Goal: Task Accomplishment & Management: Use online tool/utility

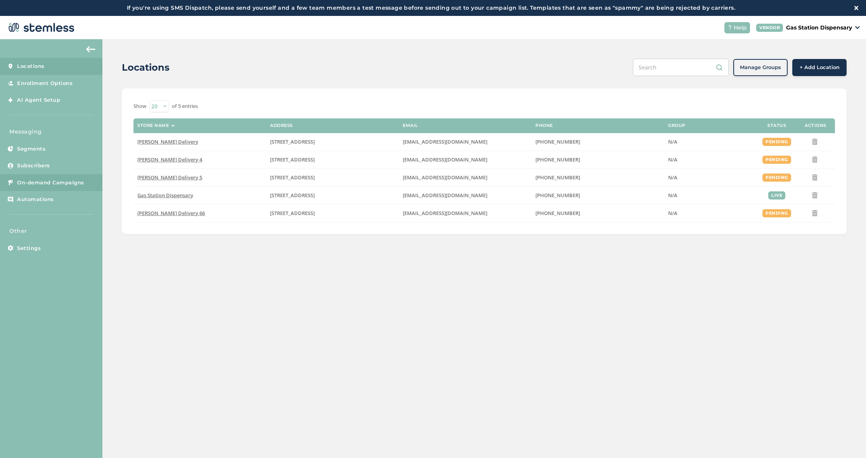
click at [56, 179] on span "On-demand Campaigns" at bounding box center [50, 183] width 67 height 8
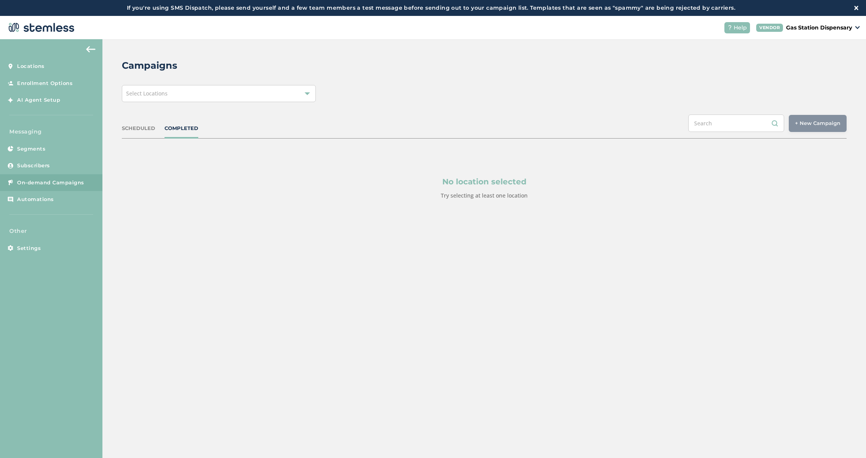
click at [215, 90] on div "Select Locations" at bounding box center [219, 93] width 194 height 17
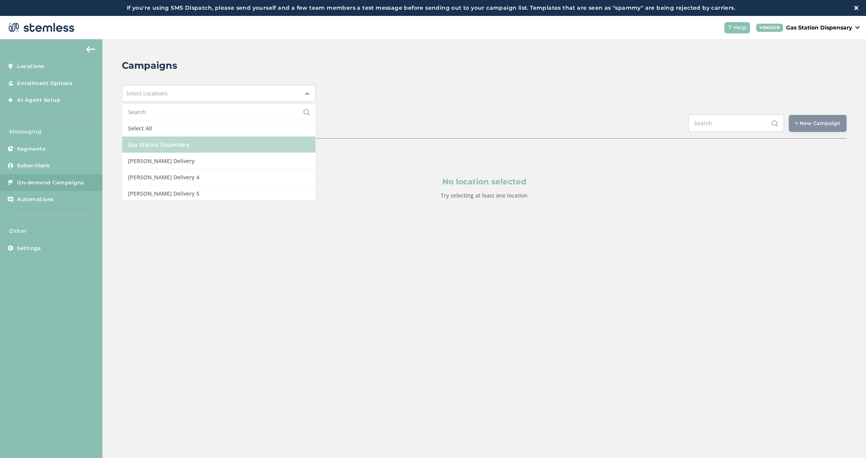
click at [234, 142] on li "Gas Station Dispensary" at bounding box center [218, 145] width 193 height 16
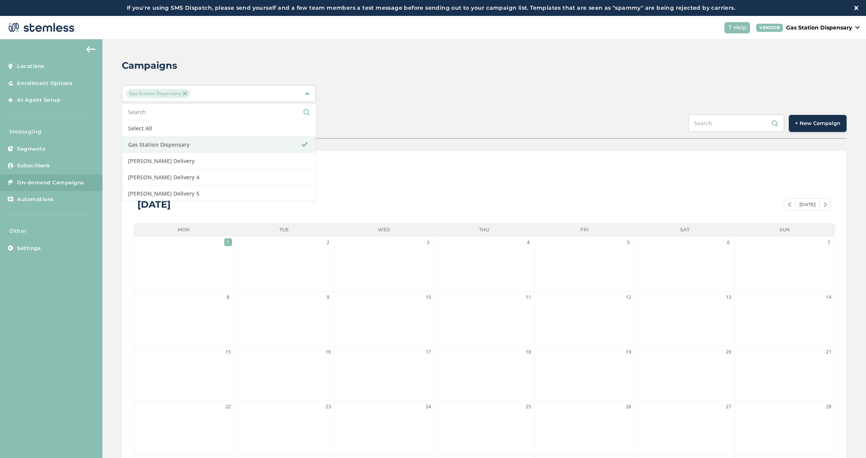
drag, startPoint x: 491, startPoint y: 87, endPoint x: 515, endPoint y: 93, distance: 23.9
click at [491, 87] on div "Gas Station Dispensary Select All Gas Station Dispensary Hazel Delivery Hazel D…" at bounding box center [484, 93] width 725 height 17
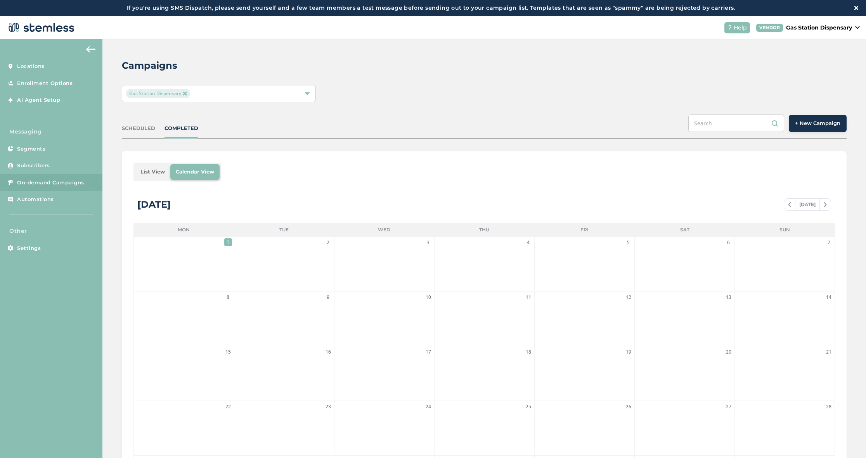
click at [804, 128] on button "+ New Campaign" at bounding box center [818, 123] width 58 height 17
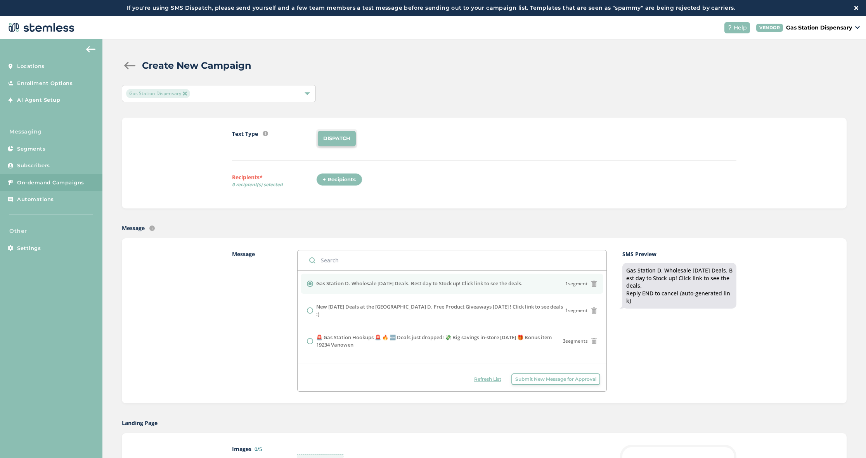
click at [532, 378] on span "Submit New Message for Approval" at bounding box center [555, 378] width 81 height 7
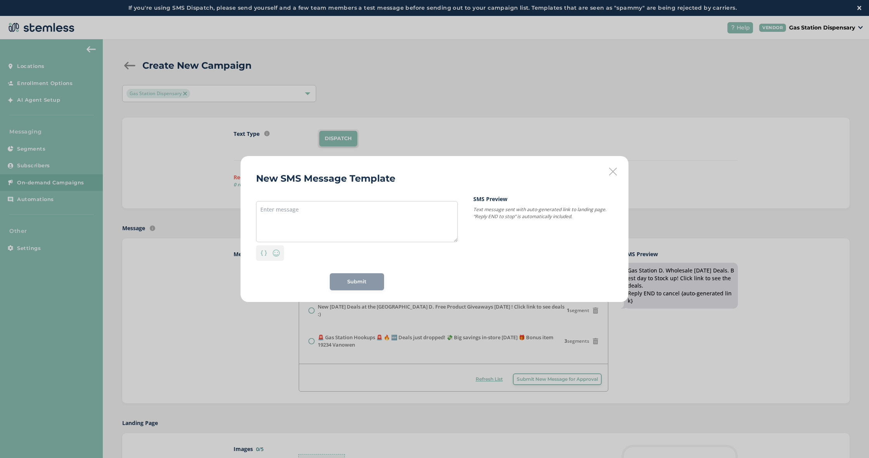
drag, startPoint x: 336, startPoint y: 244, endPoint x: 322, endPoint y: 234, distance: 16.8
click at [332, 242] on div "Personalization Emoji" at bounding box center [357, 251] width 202 height 19
click at [322, 233] on textarea at bounding box center [357, 221] width 202 height 41
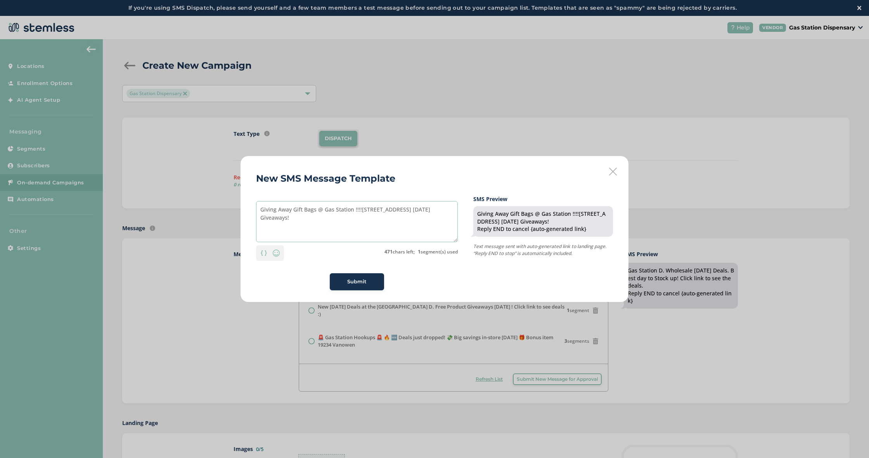
type textarea "Giving Away Gift Bags @ Gas Station !!!![STREET_ADDRESS] [DATE] Giveaways!"
click at [355, 286] on button "Submit" at bounding box center [357, 281] width 54 height 17
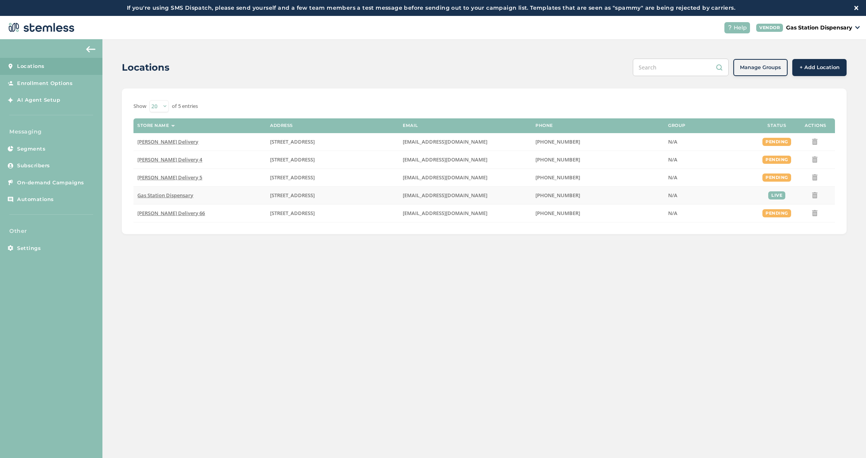
click at [183, 199] on td "Gas Station Dispensary" at bounding box center [199, 195] width 133 height 18
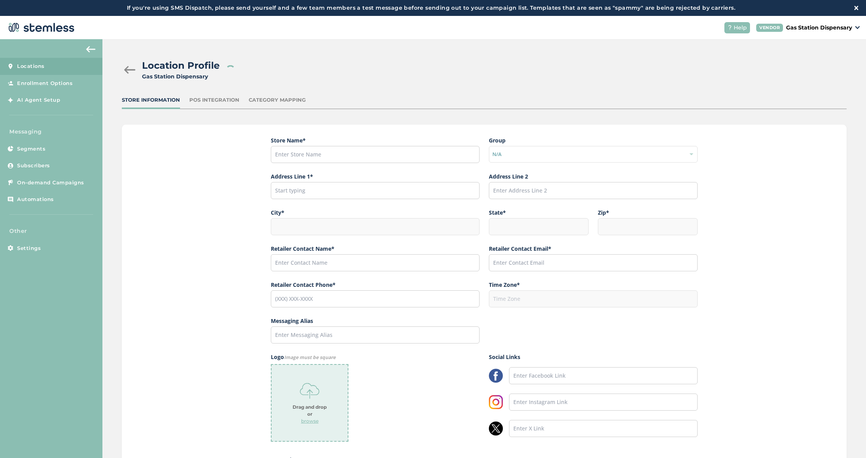
type input "Gas Station Dispensary"
type input "[STREET_ADDRESS]"
type input "[GEOGRAPHIC_DATA]"
type input "CA"
type input "91316"
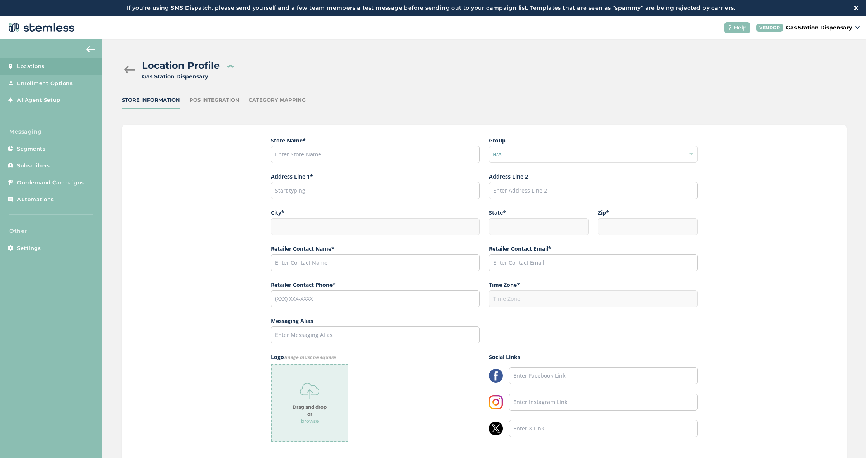
type input "[PERSON_NAME]"
type input "[EMAIL_ADDRESS][DOMAIN_NAME]"
type input "[PHONE_NUMBER]"
type input "America/Los_Angeles"
type input "Gas Station"
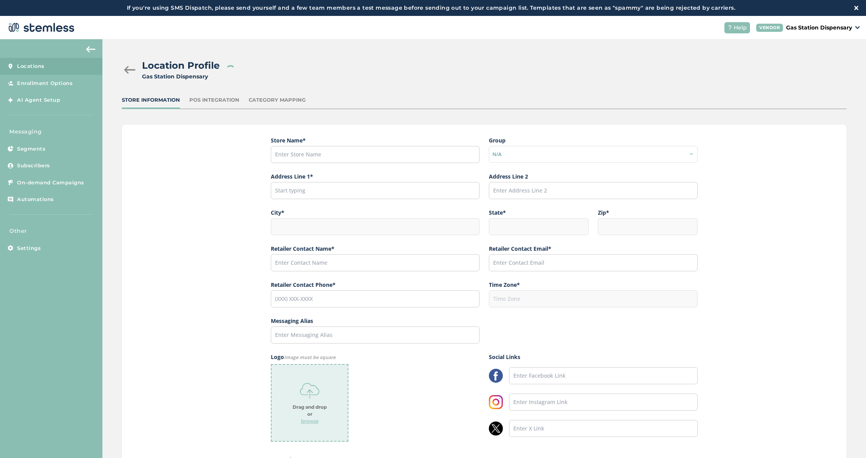
type input "[URL][DOMAIN_NAME]"
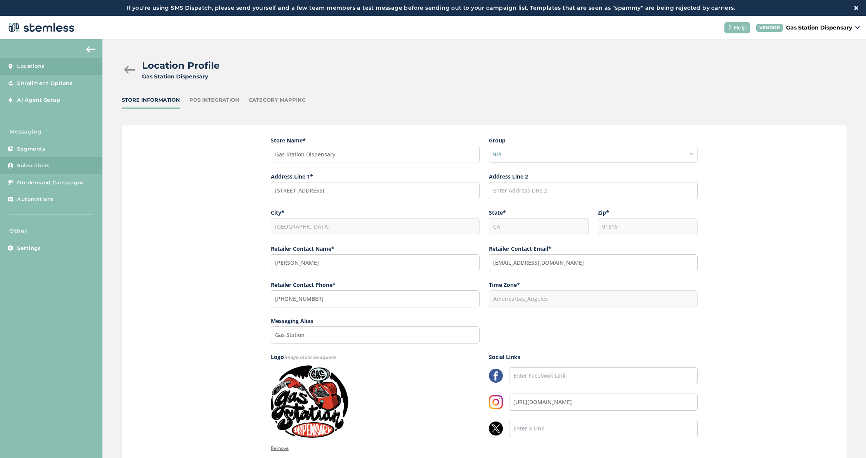
click at [52, 166] on link "Subscribers" at bounding box center [51, 165] width 102 height 17
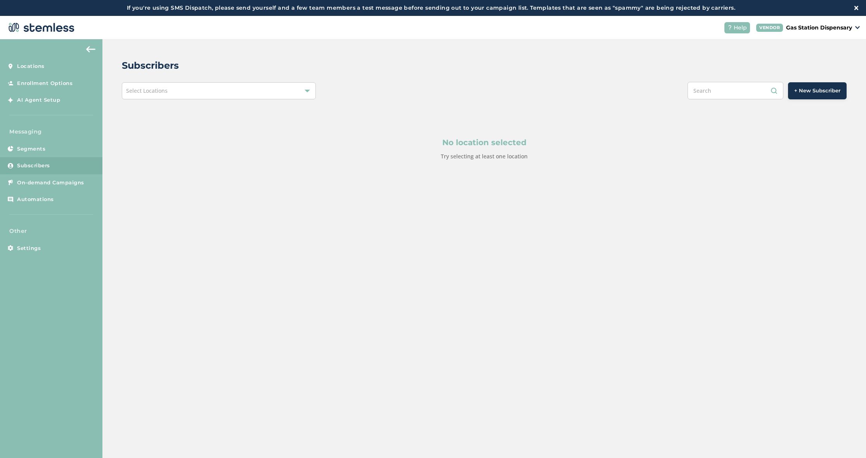
click at [841, 92] on button "+ New Subscriber" at bounding box center [817, 90] width 59 height 17
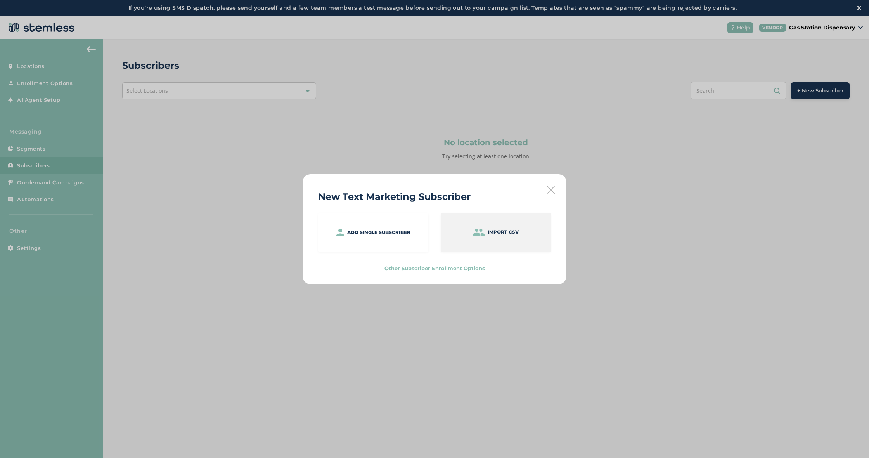
click at [500, 239] on div "Import CSV" at bounding box center [496, 232] width 110 height 38
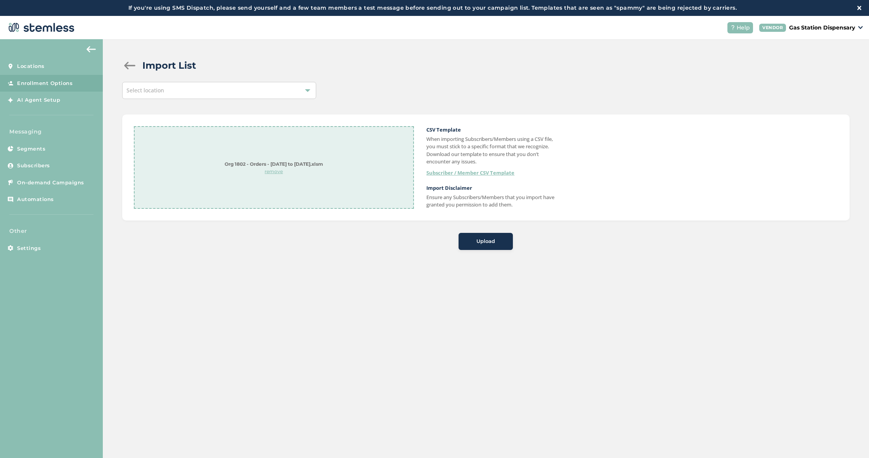
click at [479, 237] on span "Upload" at bounding box center [485, 241] width 19 height 8
click at [293, 95] on div "Select location" at bounding box center [219, 90] width 194 height 17
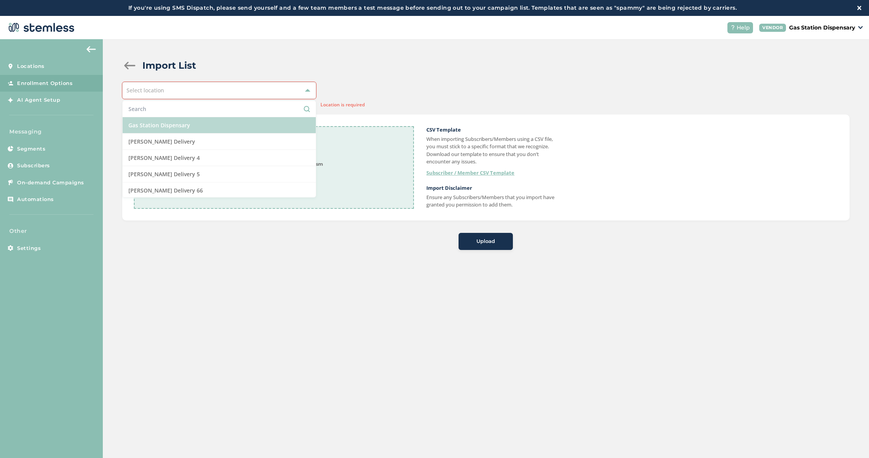
click at [276, 128] on li "Gas Station Dispensary" at bounding box center [219, 125] width 193 height 16
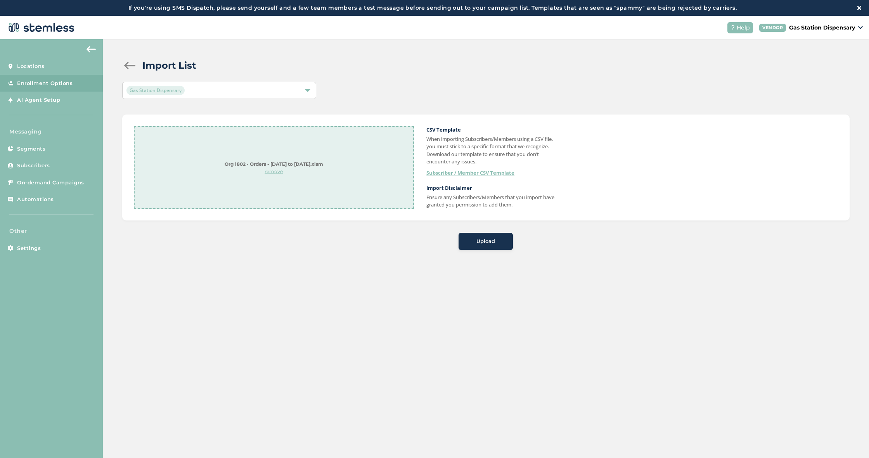
click at [474, 237] on div "Upload" at bounding box center [486, 241] width 42 height 8
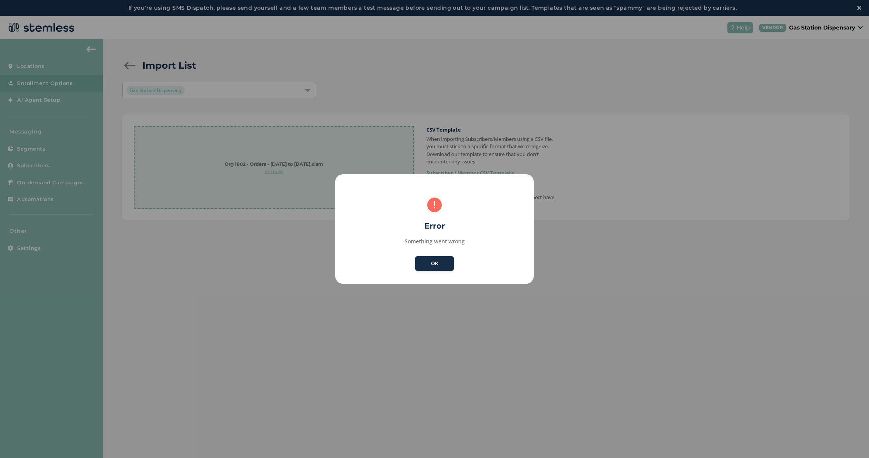
click at [434, 260] on button "OK" at bounding box center [434, 263] width 39 height 15
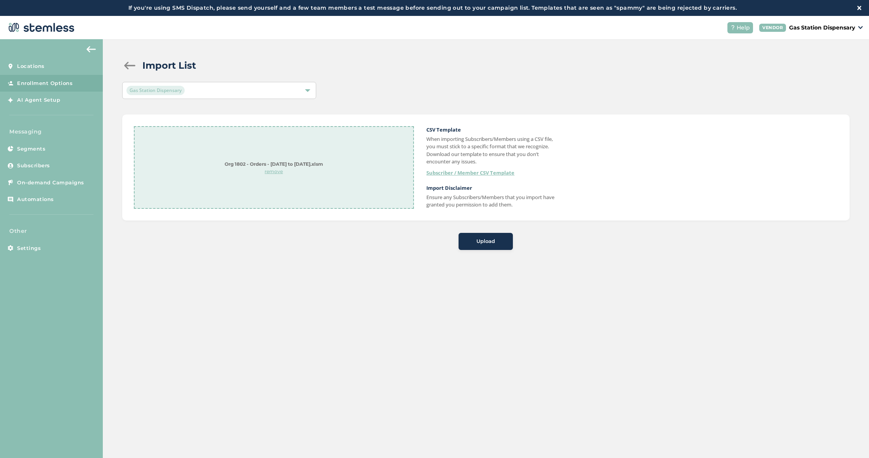
click at [486, 245] on button "Upload" at bounding box center [486, 241] width 54 height 17
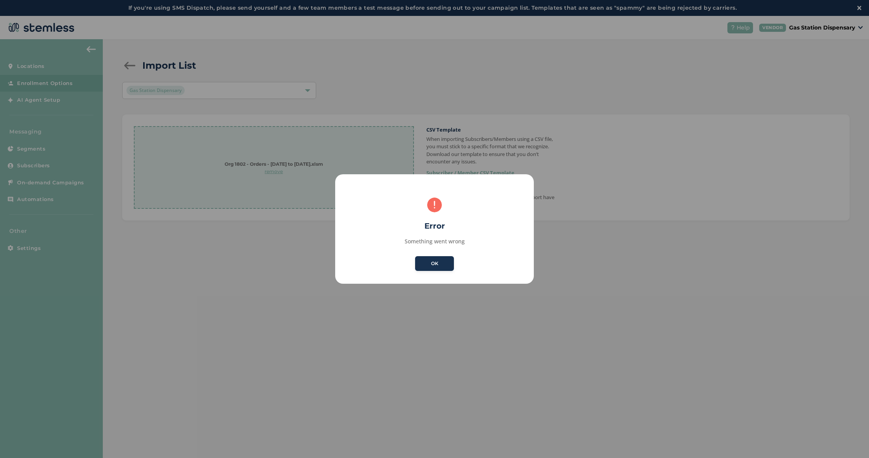
click at [442, 263] on button "OK" at bounding box center [434, 263] width 39 height 15
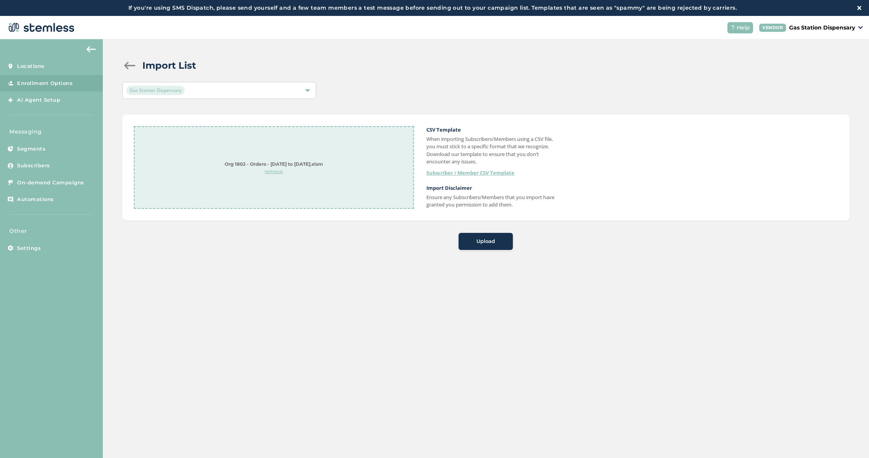
click at [272, 169] on p "remove" at bounding box center [274, 171] width 99 height 7
click at [273, 185] on p "browse" at bounding box center [274, 186] width 34 height 7
click at [271, 184] on p "browse" at bounding box center [274, 186] width 34 height 7
click at [472, 237] on div "Upload" at bounding box center [486, 241] width 42 height 8
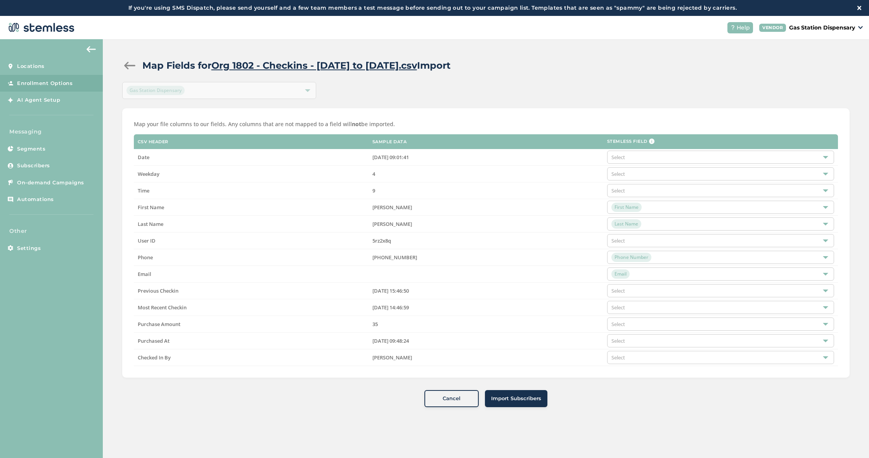
click at [516, 400] on span "Import Subscribers" at bounding box center [516, 399] width 50 height 8
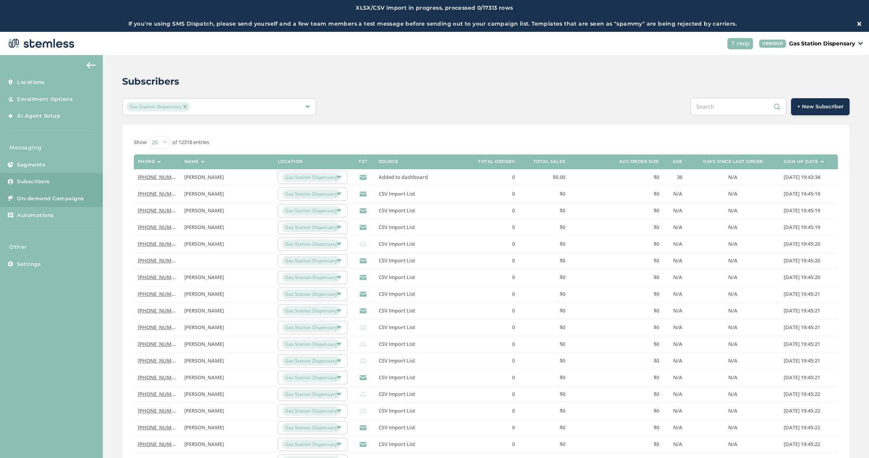
click at [84, 197] on link "On-demand Campaigns" at bounding box center [51, 198] width 103 height 17
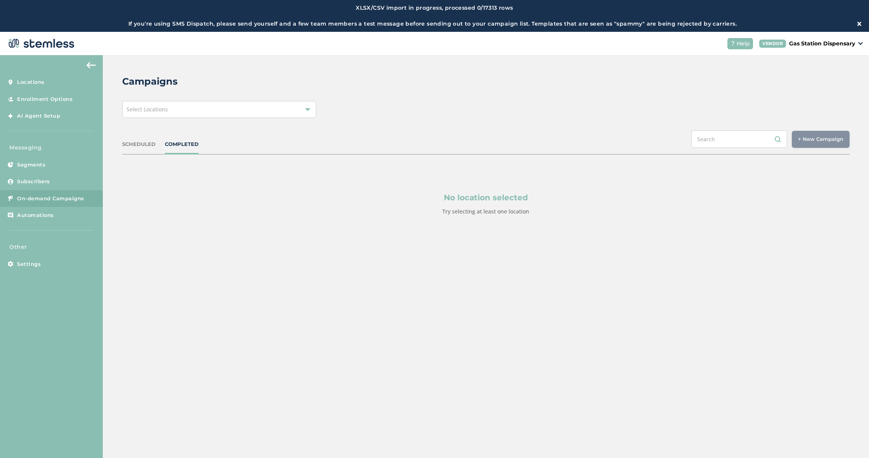
click at [198, 112] on div "Select Locations" at bounding box center [219, 109] width 194 height 17
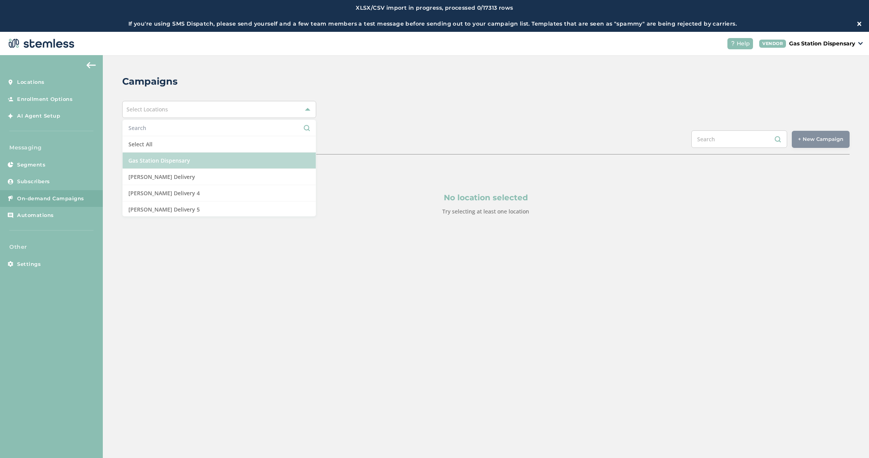
click at [223, 163] on li "Gas Station Dispensary" at bounding box center [219, 160] width 193 height 16
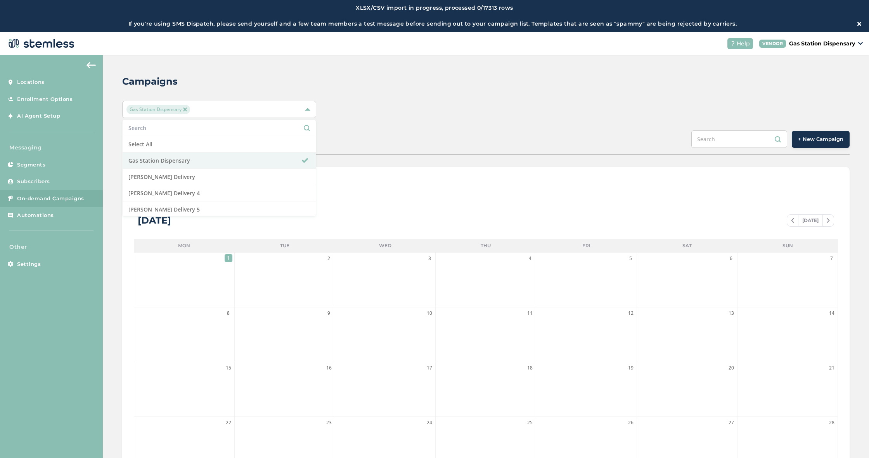
click at [825, 136] on span "+ New Campaign" at bounding box center [820, 139] width 45 height 8
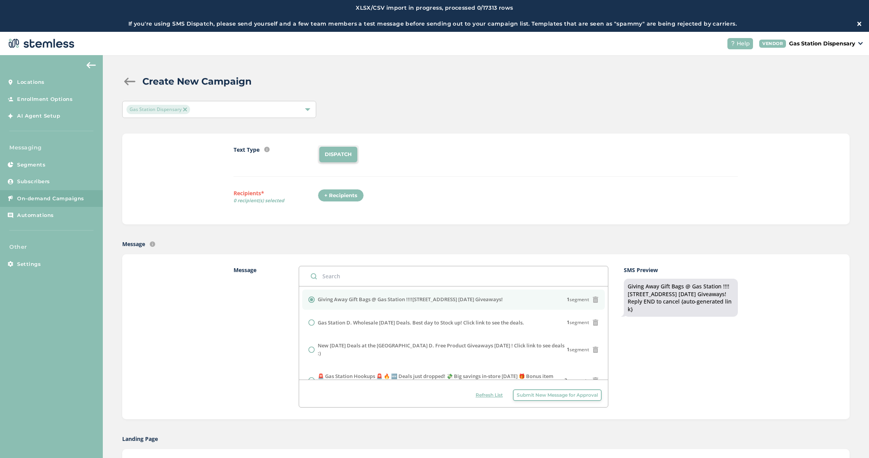
click at [341, 195] on div "+ Recipients" at bounding box center [341, 195] width 46 height 13
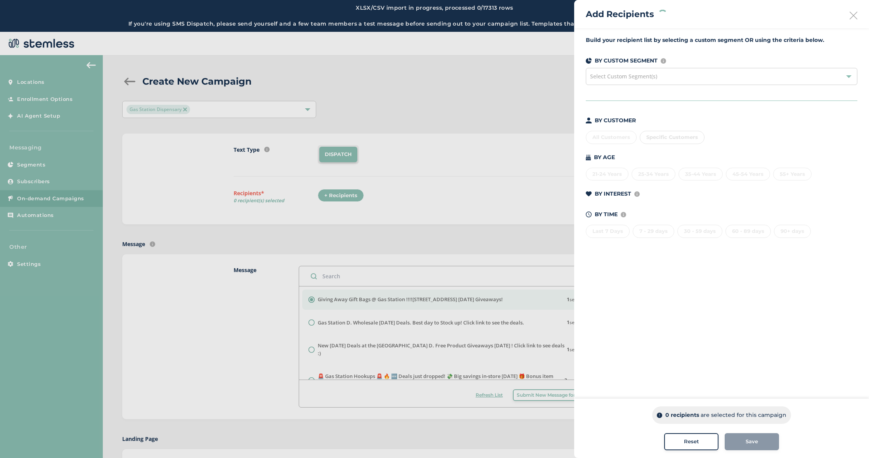
click at [600, 142] on div "All Customers Specific Customers" at bounding box center [722, 136] width 272 height 16
click at [601, 138] on div "All Customers" at bounding box center [611, 137] width 51 height 13
click at [682, 443] on div "Reset" at bounding box center [691, 442] width 42 height 8
click at [614, 133] on div "All Customers" at bounding box center [611, 137] width 51 height 13
click at [685, 441] on span "Reset" at bounding box center [691, 442] width 15 height 8
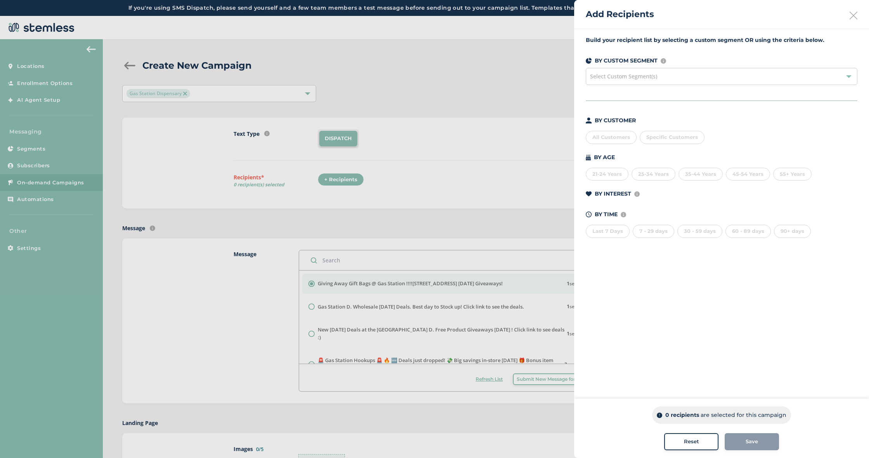
click at [600, 135] on div "All Customers" at bounding box center [611, 137] width 51 height 13
click at [853, 15] on icon at bounding box center [854, 16] width 8 height 8
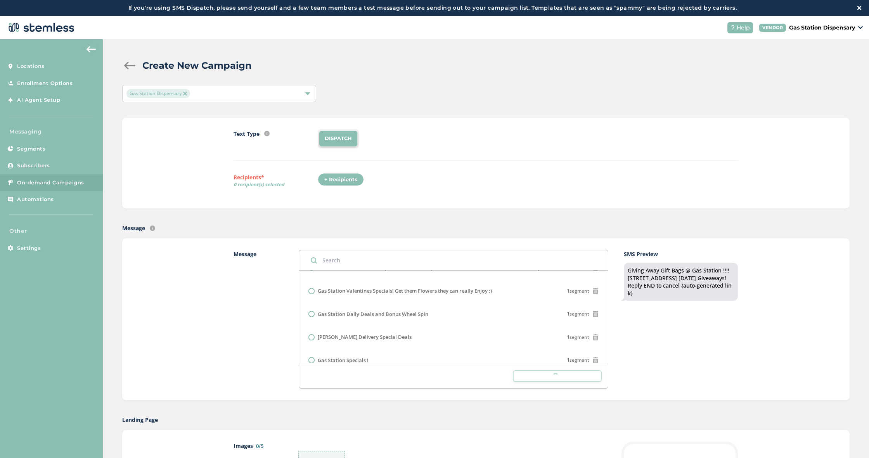
scroll to position [197, 0]
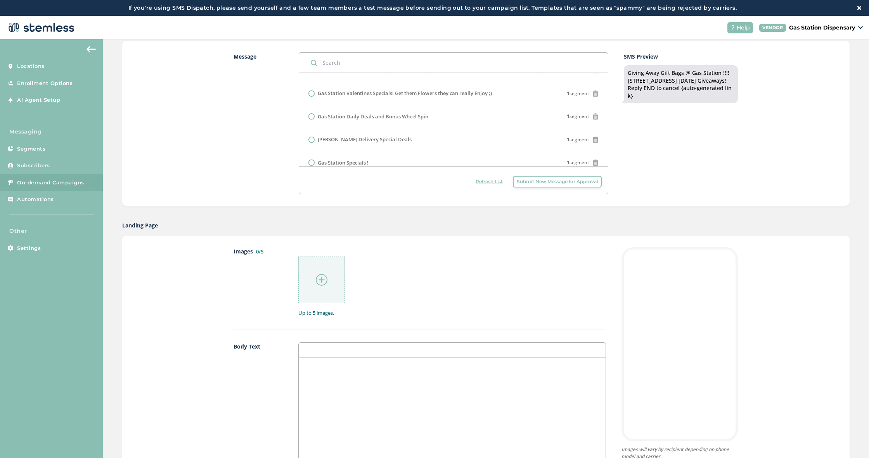
click at [317, 286] on div at bounding box center [321, 279] width 47 height 47
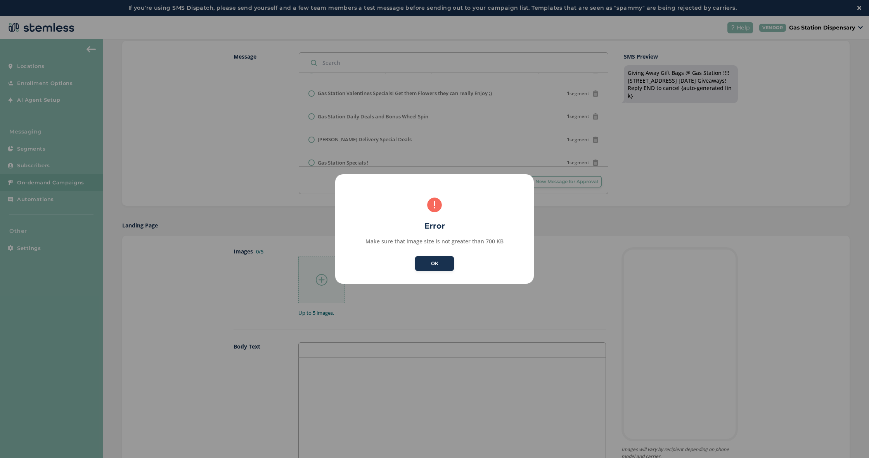
click at [445, 267] on button "OK" at bounding box center [434, 263] width 39 height 15
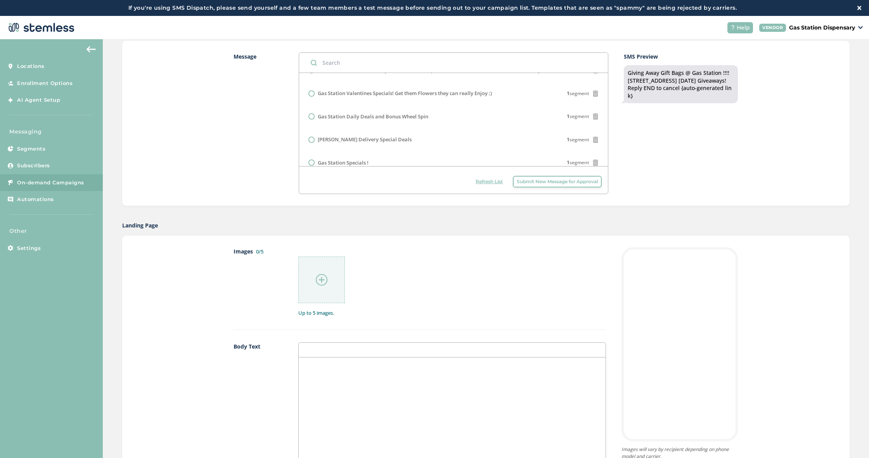
click at [327, 270] on div at bounding box center [321, 279] width 47 height 47
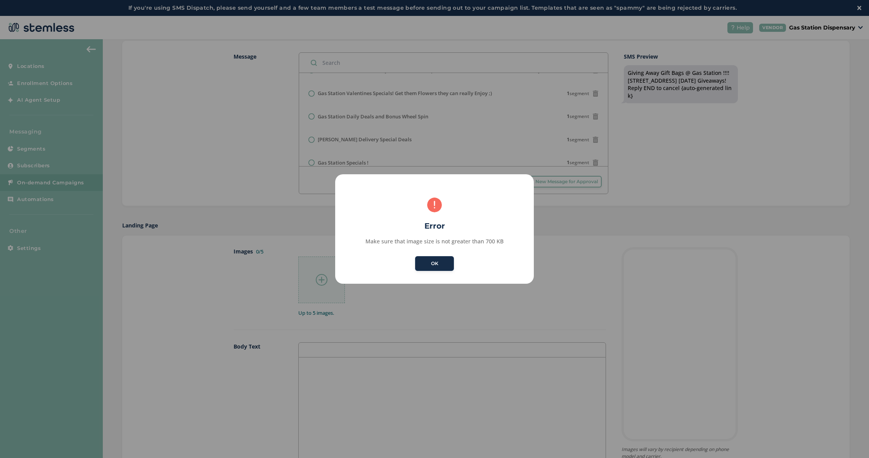
click at [425, 258] on button "OK" at bounding box center [434, 263] width 39 height 15
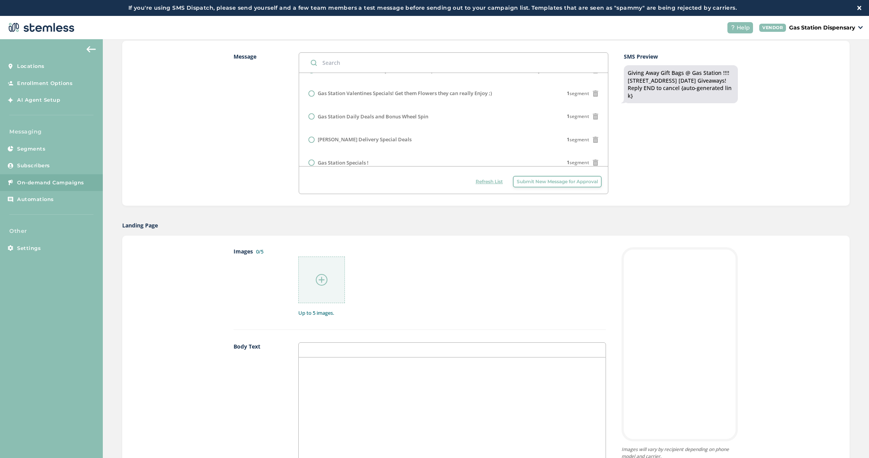
click at [330, 282] on div at bounding box center [321, 279] width 47 height 47
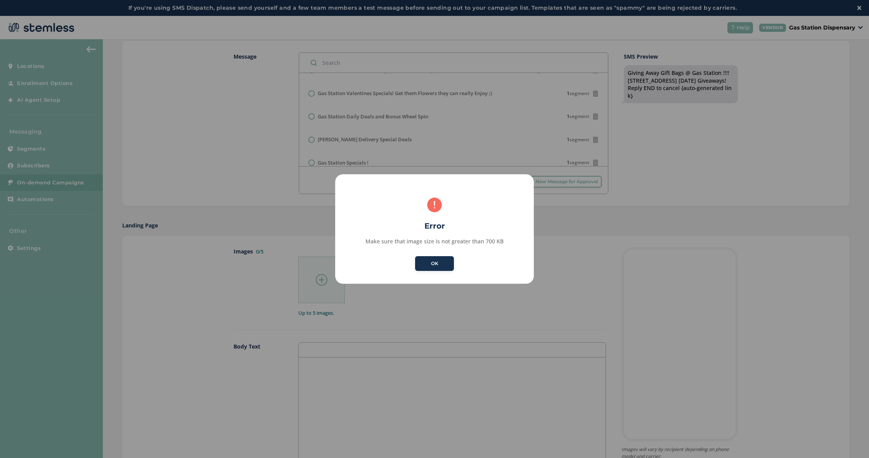
click at [430, 258] on button "OK" at bounding box center [434, 263] width 39 height 15
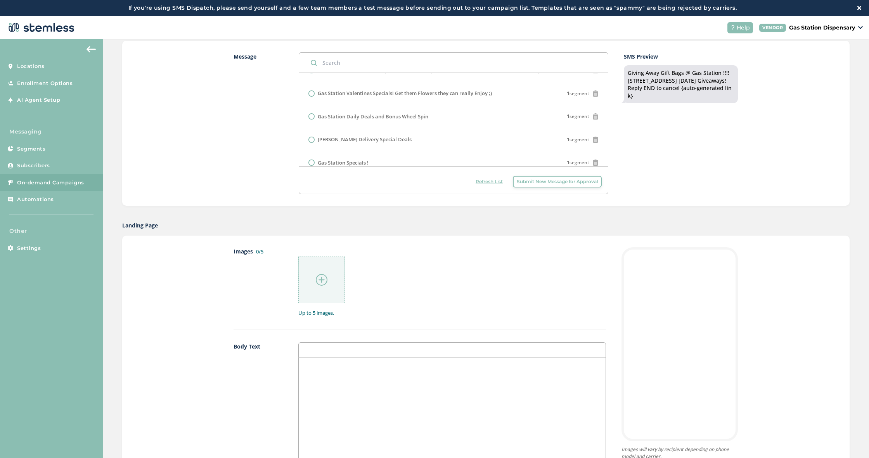
click at [333, 277] on div at bounding box center [321, 279] width 47 height 47
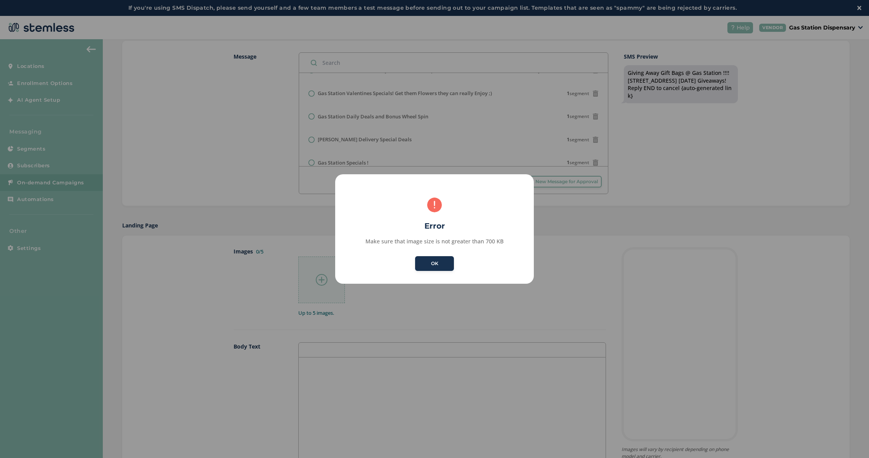
click at [445, 263] on button "OK" at bounding box center [434, 263] width 39 height 15
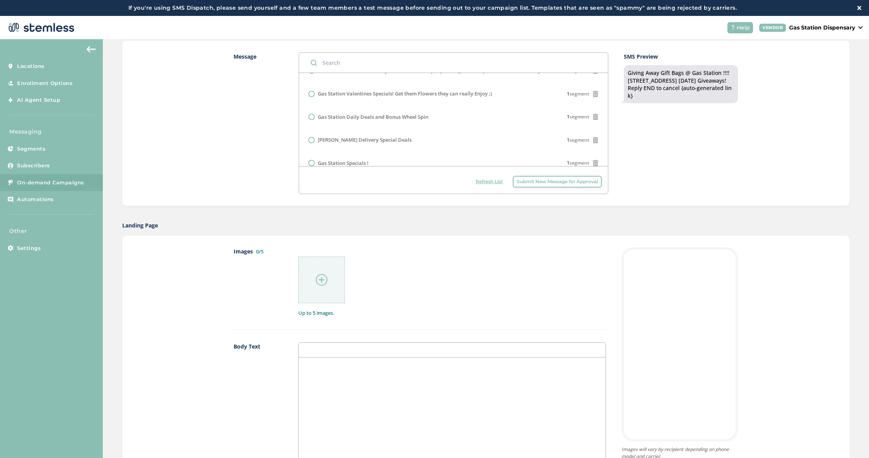
scroll to position [198, 0]
click at [318, 275] on img at bounding box center [322, 279] width 12 height 12
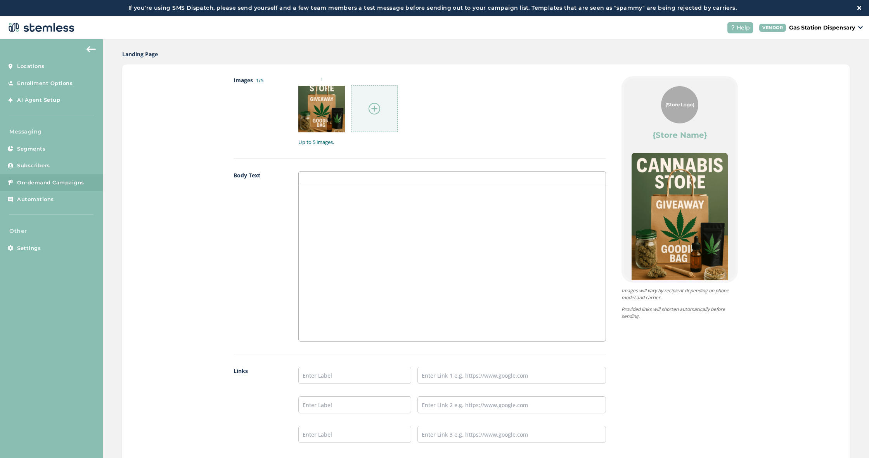
scroll to position [385, 0]
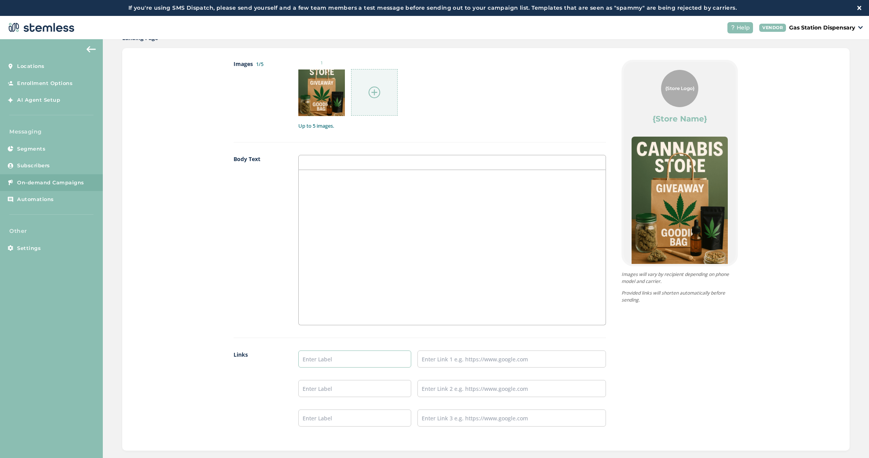
click at [369, 361] on input "text" at bounding box center [354, 358] width 113 height 17
click at [369, 360] on input "text" at bounding box center [354, 358] width 113 height 17
type input "Delivery Website"
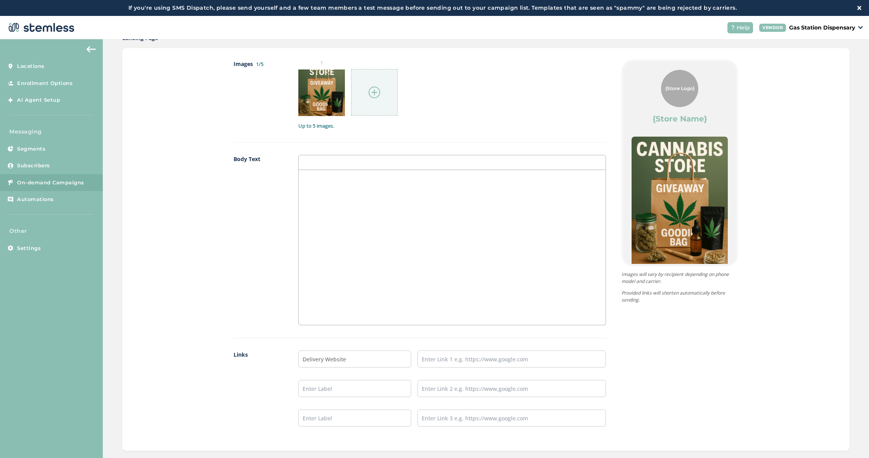
click at [412, 199] on div at bounding box center [452, 247] width 307 height 155
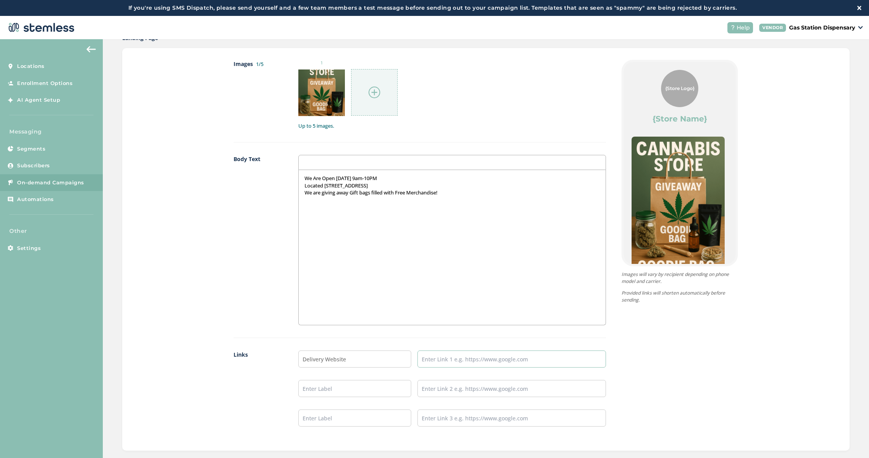
click at [478, 353] on input "text" at bounding box center [511, 358] width 189 height 17
drag, startPoint x: 449, startPoint y: 204, endPoint x: 236, endPoint y: 170, distance: 215.8
click at [236, 169] on div "Body Text We Are Open today 9am-10PM Located 19234 Vanowen St Reseda Ca We are …" at bounding box center [420, 246] width 372 height 183
copy div "We Are Open today 9am-10PM Located 19234 Vanowen St Reseda Ca We are giving awa…"
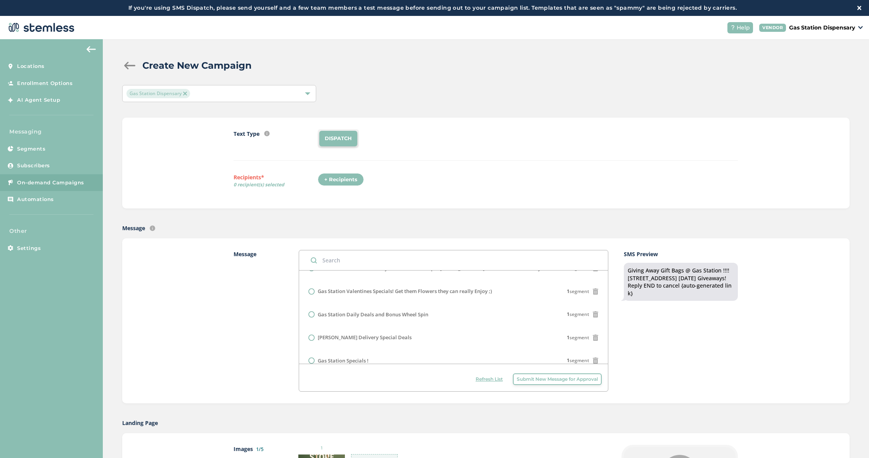
scroll to position [0, 0]
click at [344, 175] on div "+ Recipients" at bounding box center [341, 179] width 46 height 13
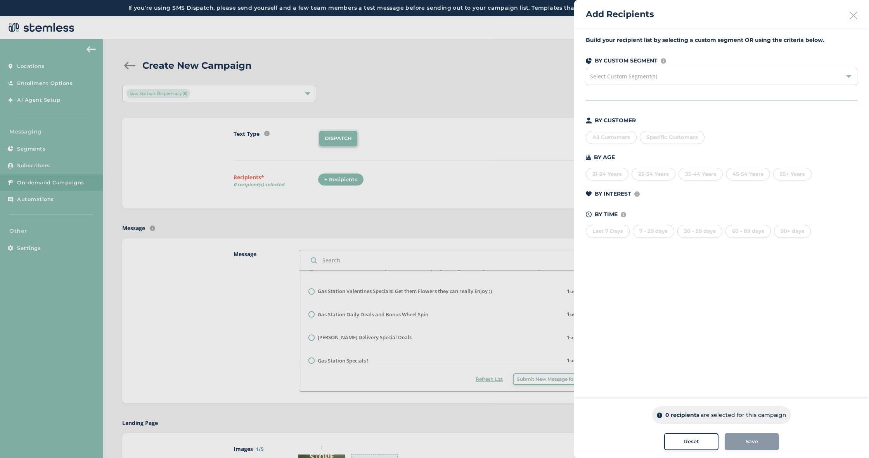
click at [614, 76] on span "Select Custom Segment(s)" at bounding box center [623, 76] width 67 height 7
click at [662, 140] on div "Specific Customers" at bounding box center [672, 137] width 65 height 13
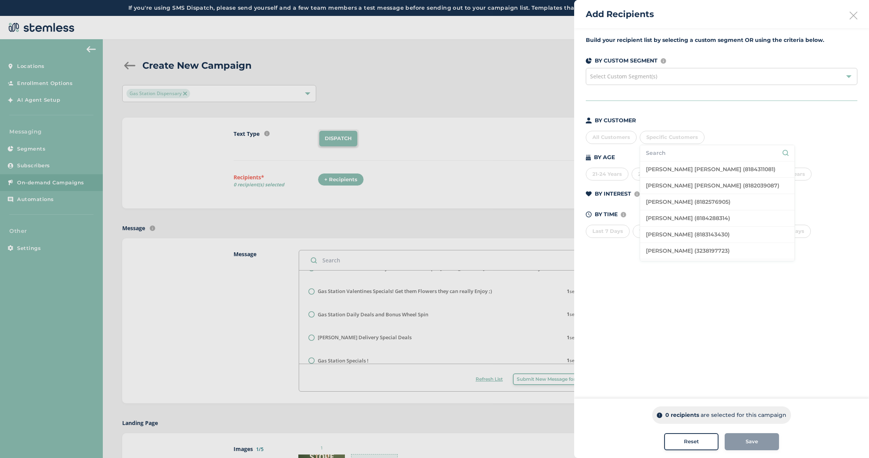
click at [673, 153] on input "text" at bounding box center [717, 153] width 143 height 8
type input "8185610790"
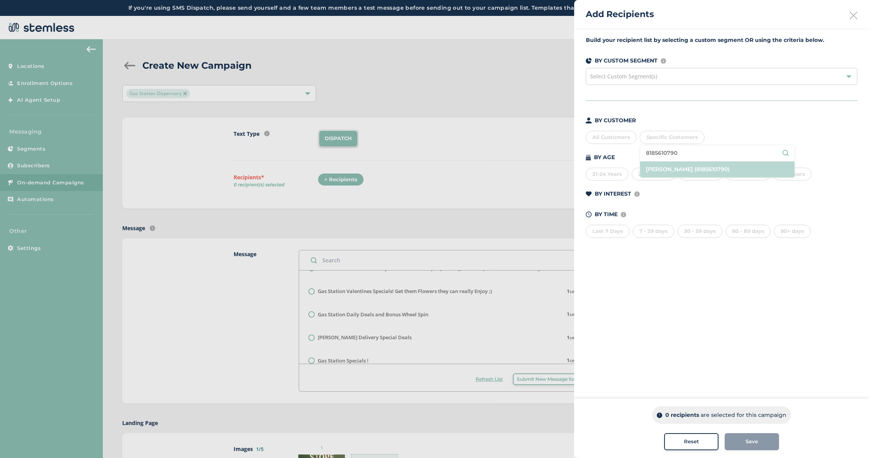
click at [676, 166] on li "Arman Simonyan (8185610790)" at bounding box center [717, 169] width 154 height 16
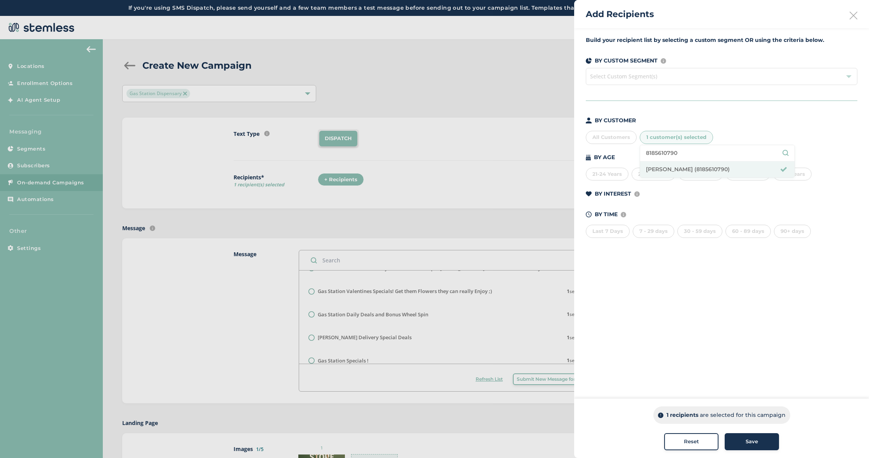
click at [516, 137] on div at bounding box center [434, 229] width 869 height 458
click at [763, 442] on div "Save" at bounding box center [752, 442] width 42 height 8
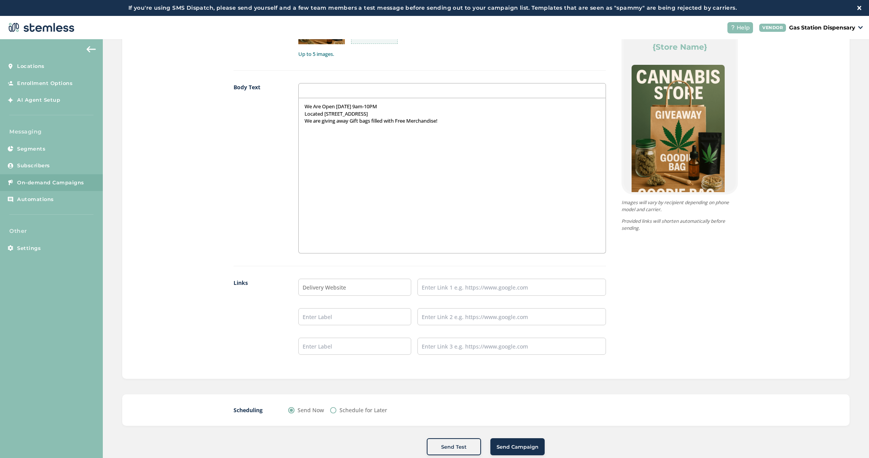
scroll to position [2, 0]
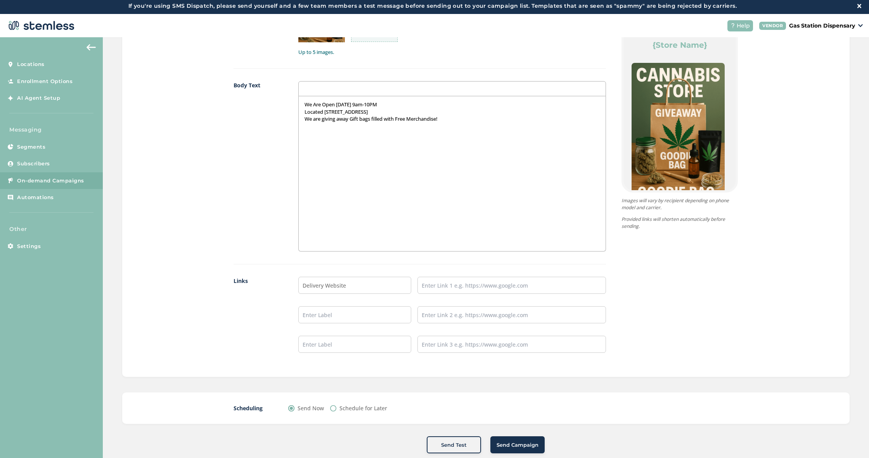
click at [502, 445] on span "Send Campaign" at bounding box center [518, 445] width 42 height 8
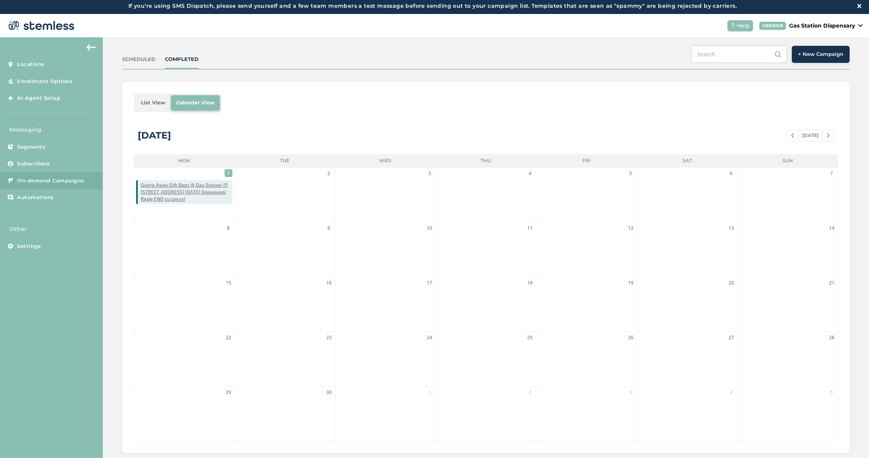
scroll to position [3, 0]
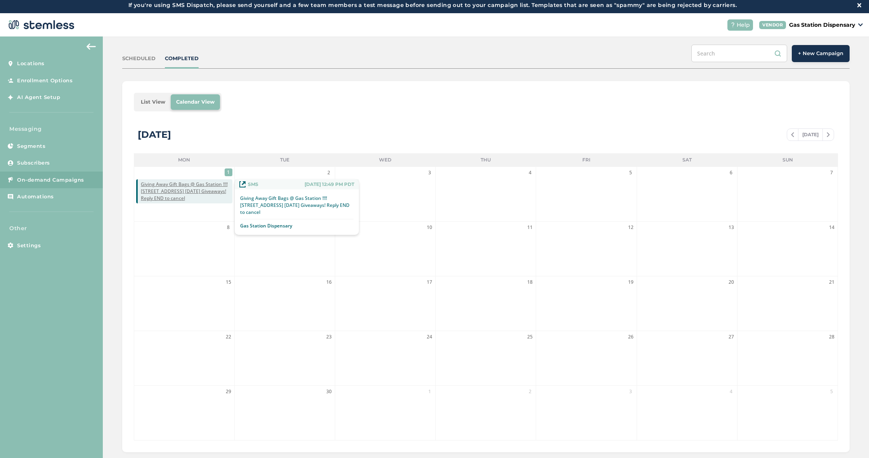
click at [199, 193] on span "Giving Away Gift Bags @ Gas Station !!!!19234 Vanowen St. Labor Day Giveaways! …" at bounding box center [187, 191] width 92 height 21
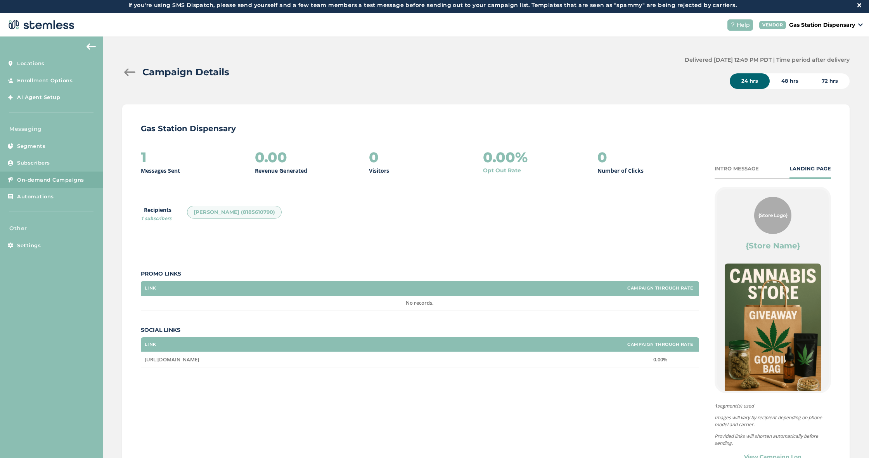
click at [38, 176] on span "On-demand Campaigns" at bounding box center [50, 180] width 67 height 8
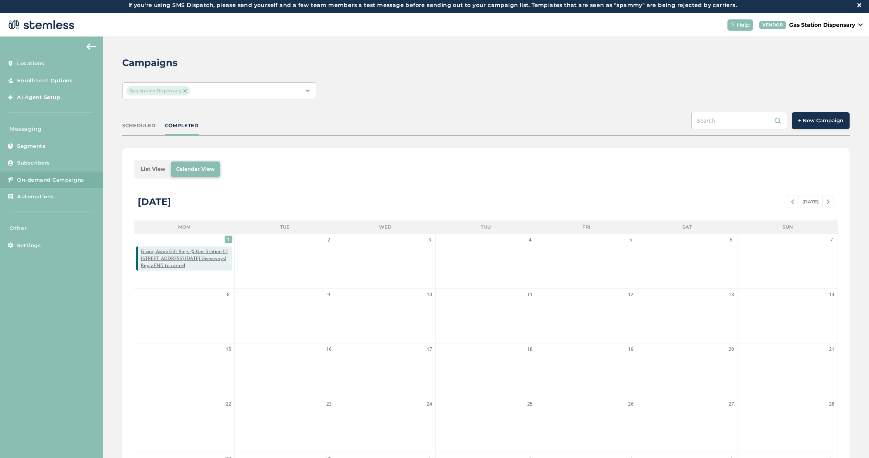
scroll to position [6, 0]
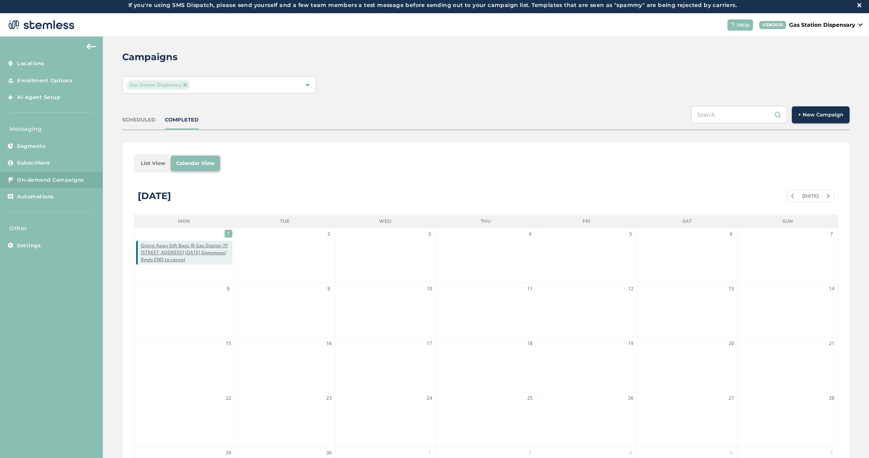
click at [813, 58] on div "Campaigns" at bounding box center [482, 57] width 721 height 14
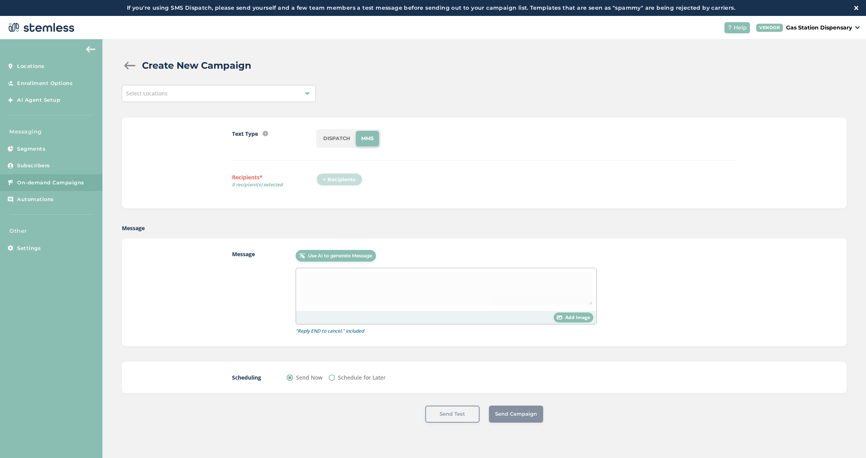
click at [247, 91] on div "Select Locations" at bounding box center [219, 93] width 194 height 17
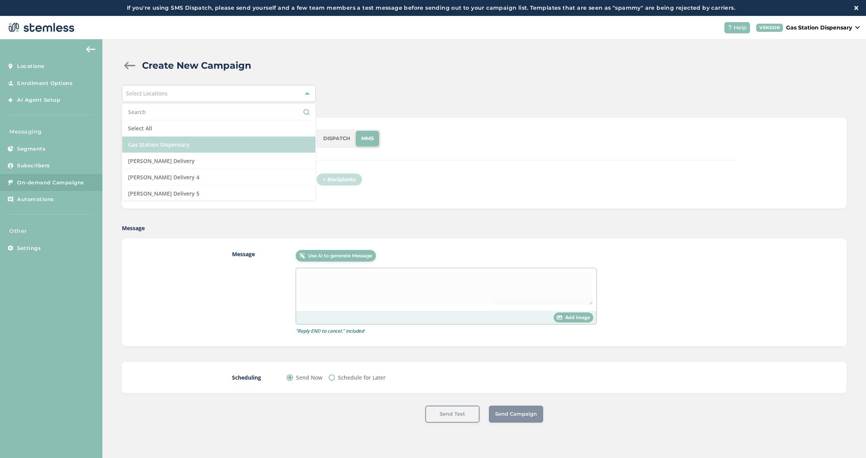
click at [253, 147] on li "Gas Station Dispensary" at bounding box center [218, 145] width 193 height 16
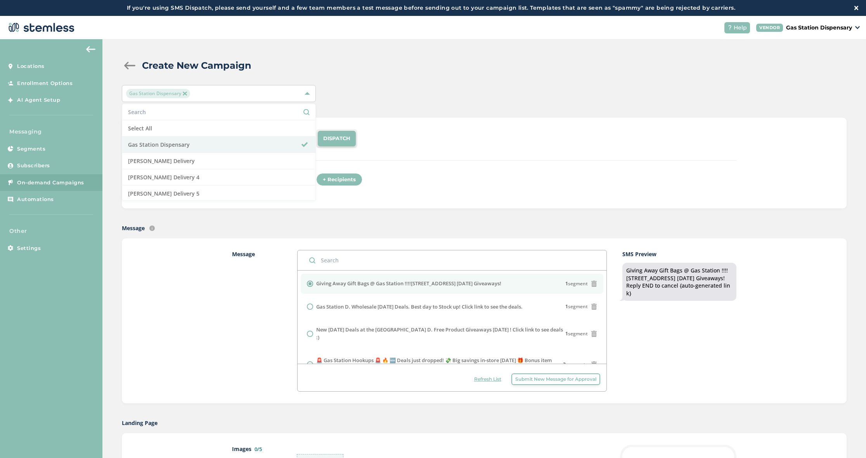
click at [414, 94] on div "Gas Station Dispensary Select All Gas Station Dispensary Hazel Delivery Hazel D…" at bounding box center [484, 93] width 725 height 17
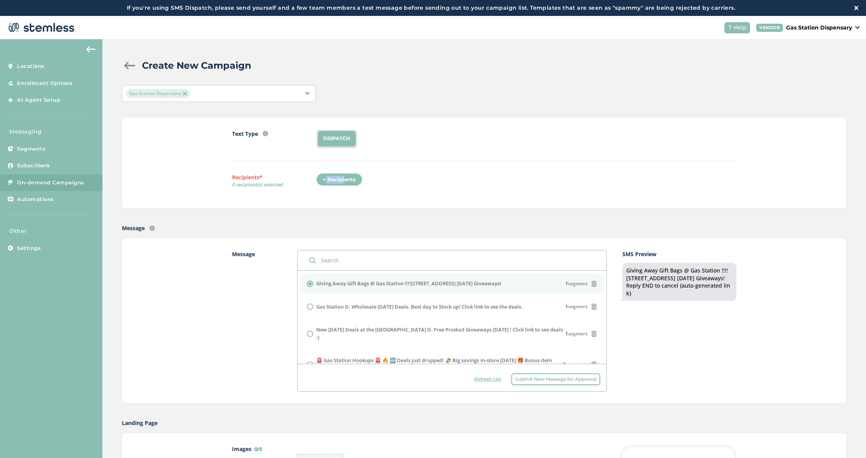
drag, startPoint x: 339, startPoint y: 178, endPoint x: 466, endPoint y: 171, distance: 127.0
click at [466, 171] on div "Text Type SMS : A cost effective way to reach your customers. Send a intro text…" at bounding box center [484, 162] width 504 height 67
click at [330, 183] on div "+ Recipients" at bounding box center [339, 179] width 46 height 13
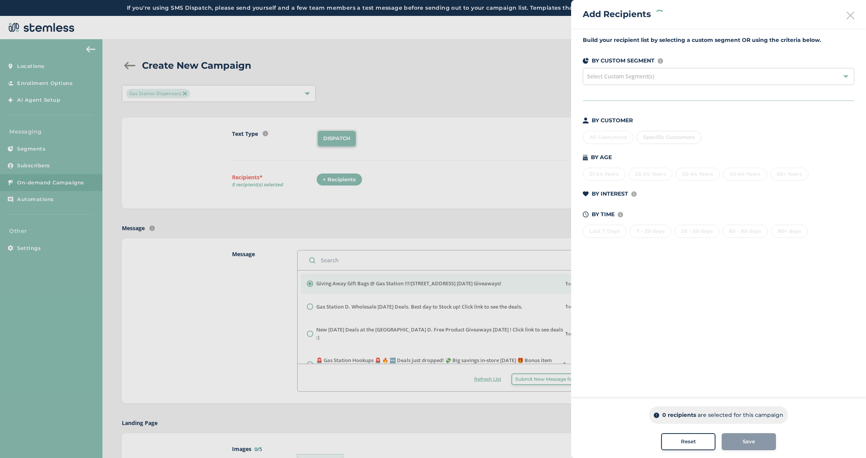
click at [620, 81] on div "Select Custom Segment(s)" at bounding box center [719, 76] width 272 height 17
click at [613, 135] on div "All Customers" at bounding box center [608, 137] width 51 height 13
click at [606, 74] on span "Select Custom Segment(s)" at bounding box center [719, 76] width 272 height 17
click at [454, 214] on div at bounding box center [433, 229] width 866 height 458
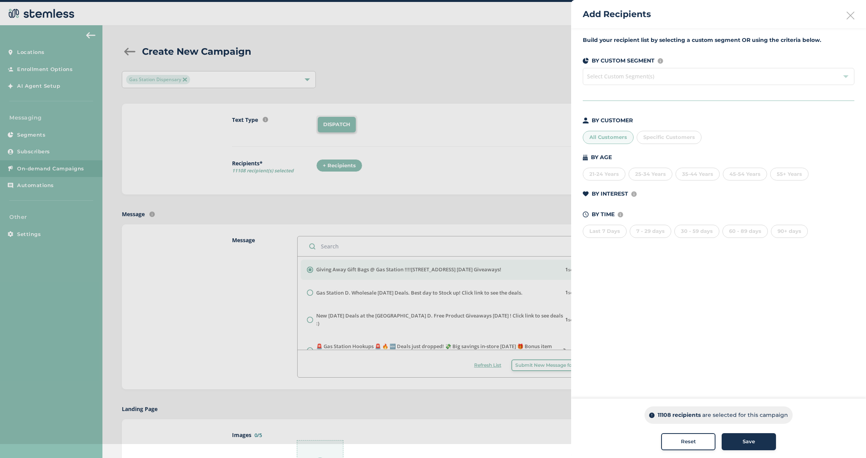
click at [846, 7] on div "Add Recipients" at bounding box center [718, 14] width 295 height 28
click at [849, 14] on icon at bounding box center [850, 16] width 8 height 8
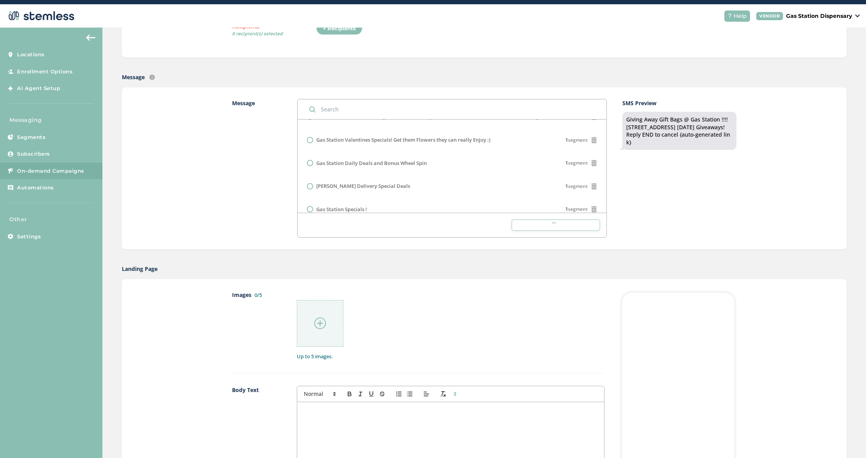
scroll to position [141, 0]
click at [317, 317] on div at bounding box center [320, 324] width 47 height 47
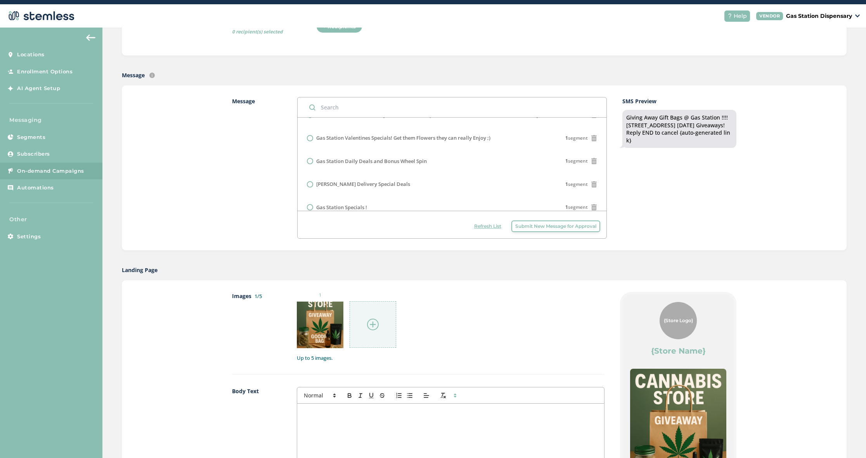
click at [369, 317] on div at bounding box center [373, 324] width 47 height 47
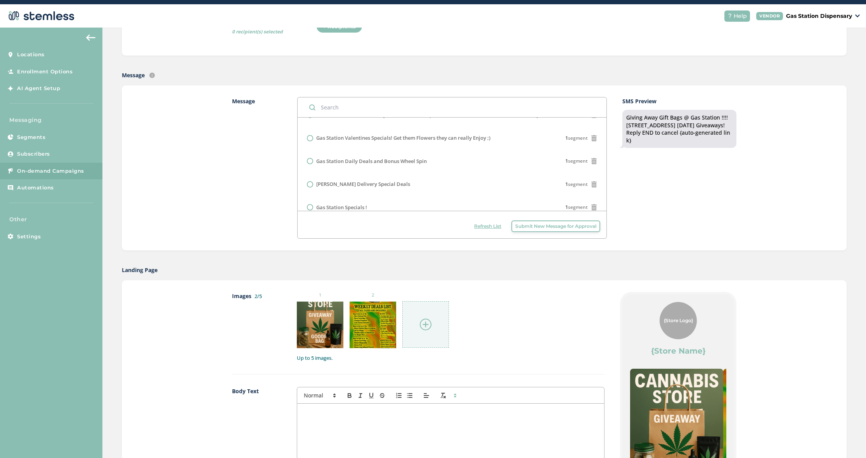
click at [426, 324] on img at bounding box center [426, 324] width 12 height 12
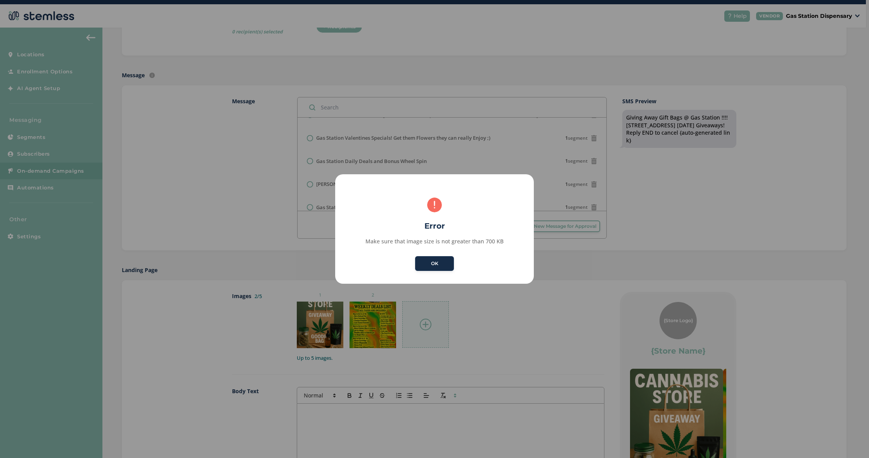
click at [426, 258] on button "OK" at bounding box center [434, 263] width 39 height 15
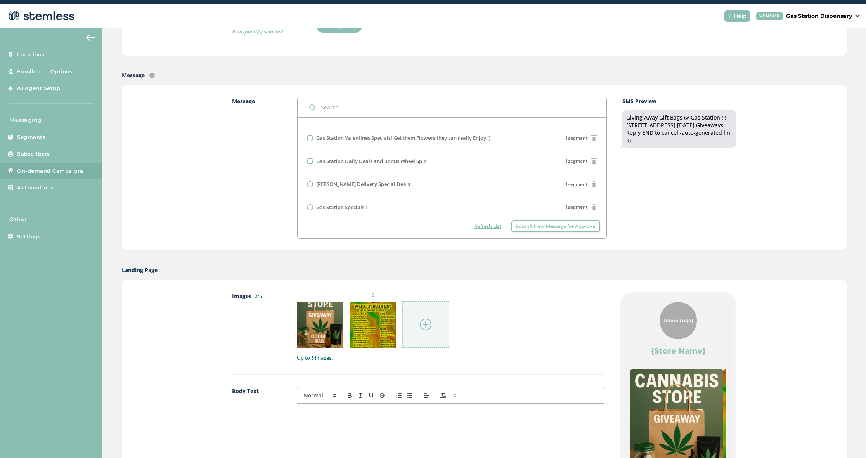
click at [420, 320] on img at bounding box center [426, 324] width 12 height 12
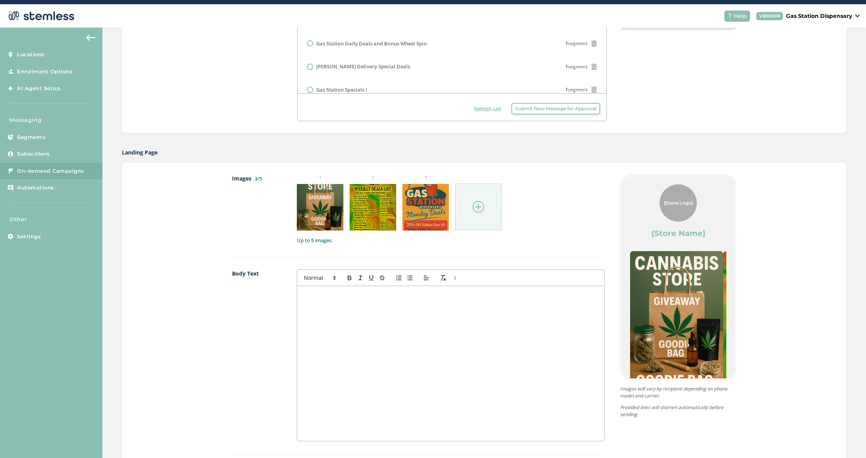
scroll to position [261, 0]
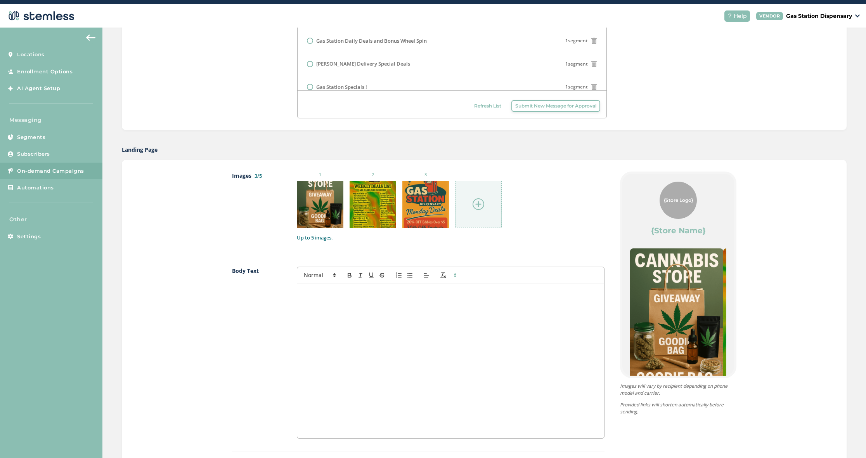
click at [428, 306] on div at bounding box center [450, 360] width 307 height 155
click at [457, 302] on p "We are giving away Gift bags filled with Free Merchandise!" at bounding box center [450, 305] width 295 height 7
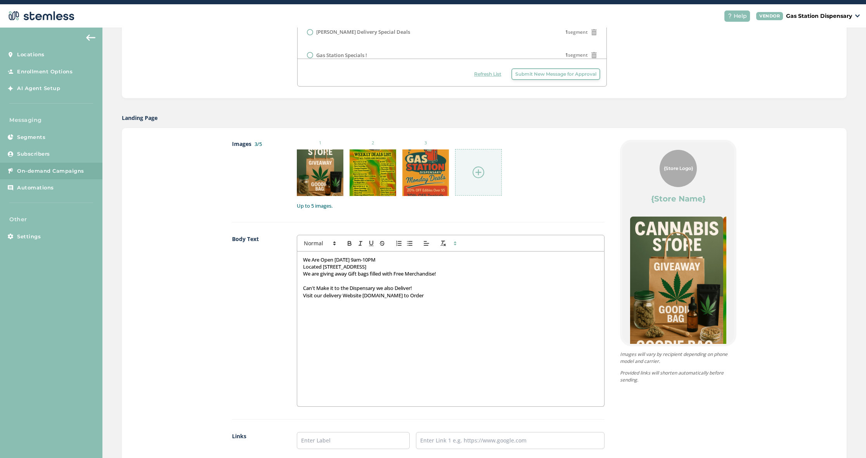
scroll to position [350, 0]
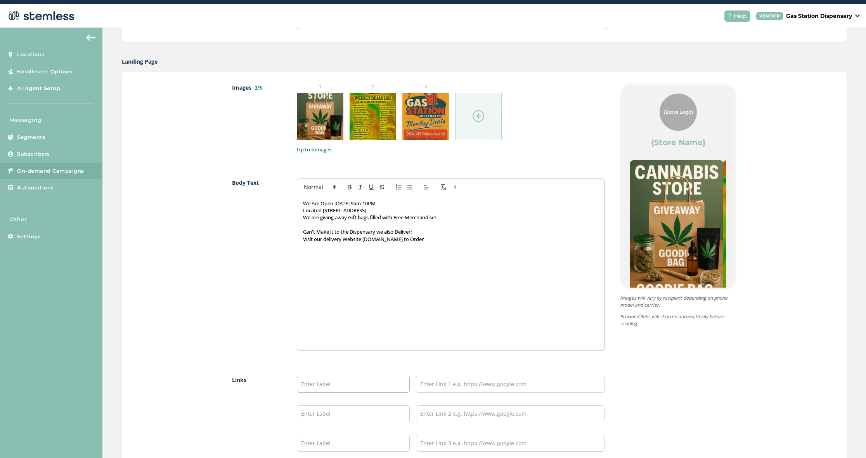
click at [344, 378] on input "text" at bounding box center [353, 383] width 113 height 17
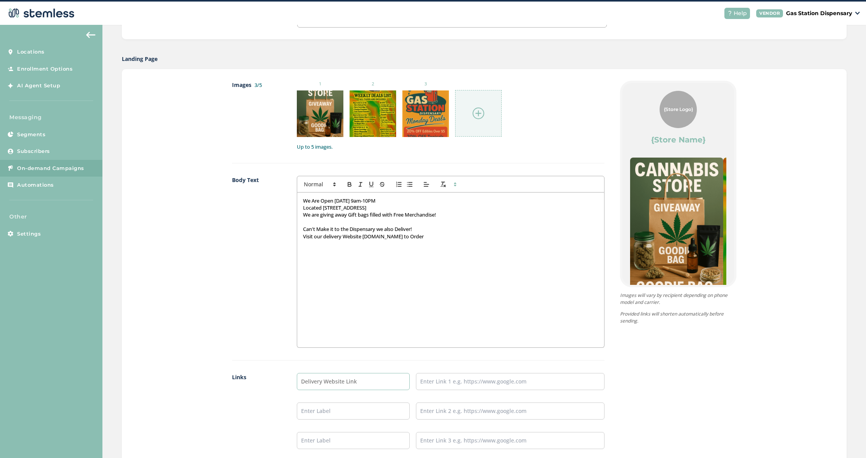
type input "Delivery Website Link"
click at [445, 382] on input "text" at bounding box center [510, 381] width 189 height 17
paste input "[URL][DOMAIN_NAME]"
type input "[URL][DOMAIN_NAME]"
click at [367, 409] on input "text" at bounding box center [353, 410] width 113 height 17
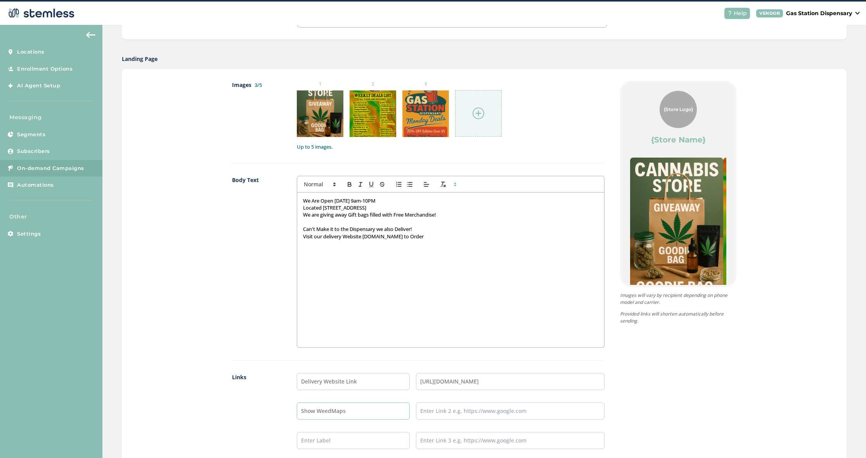
type input "Show WeedMaps"
click at [442, 409] on input "text" at bounding box center [510, 410] width 189 height 17
paste input "[URL][DOMAIN_NAME]"
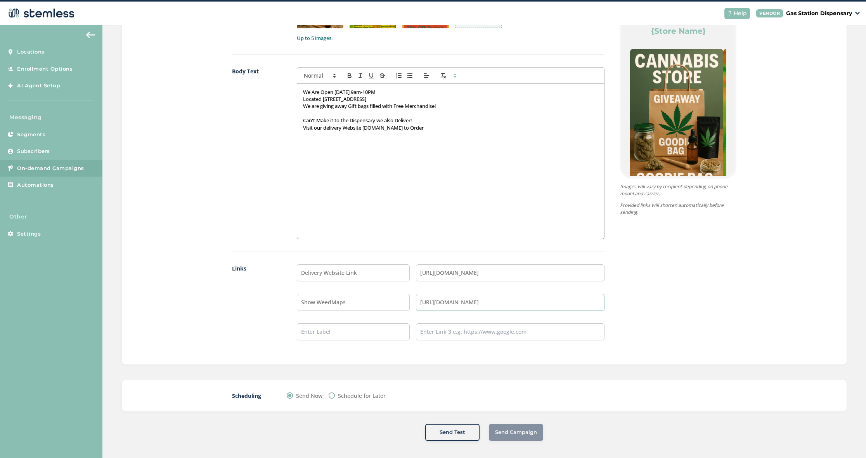
scroll to position [458, 0]
type input "[URL][DOMAIN_NAME]"
click at [518, 432] on div "Send Campaign" at bounding box center [516, 432] width 54 height 17
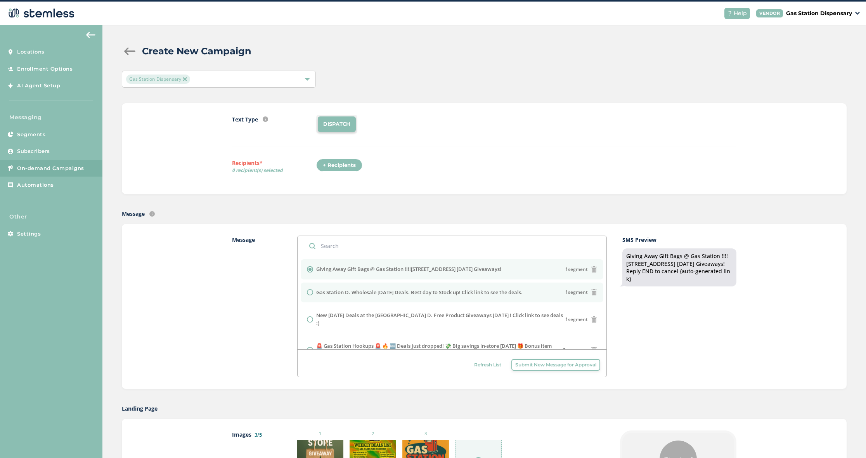
scroll to position [0, 0]
click at [351, 166] on div "+ Recipients" at bounding box center [339, 165] width 46 height 13
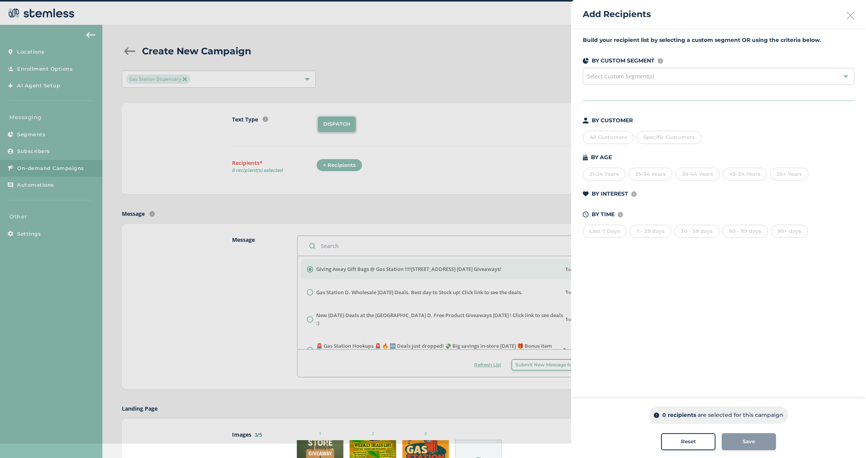
scroll to position [16, 0]
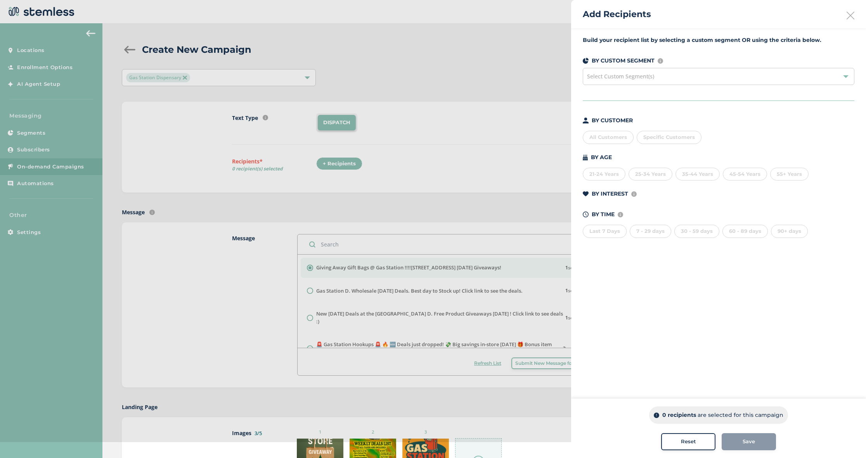
click at [605, 80] on span "Select Custom Segment(s)" at bounding box center [620, 76] width 67 height 7
drag, startPoint x: 701, startPoint y: 114, endPoint x: 696, endPoint y: 115, distance: 5.1
click at [701, 114] on div "Build your recipient list by selecting a custom segment OR using the criteria b…" at bounding box center [718, 141] width 295 height 227
click at [607, 135] on div "All Customers" at bounding box center [608, 137] width 51 height 13
click at [735, 434] on button "Save" at bounding box center [749, 441] width 54 height 17
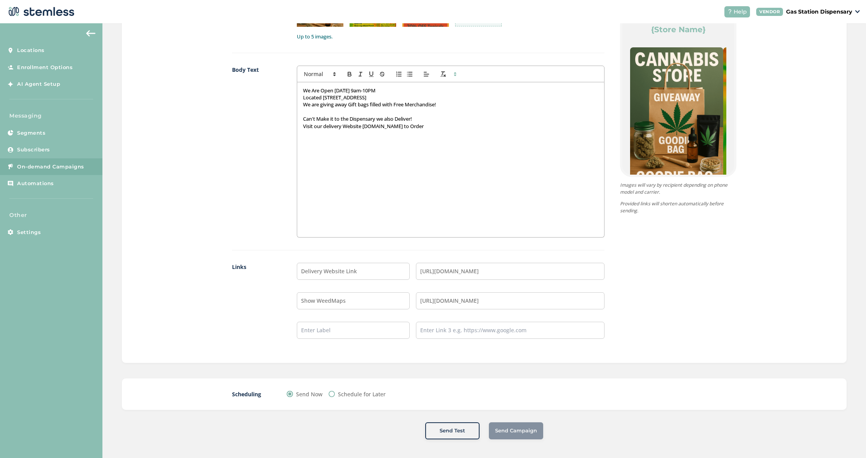
scroll to position [458, 0]
click at [514, 431] on div "Send Campaign" at bounding box center [516, 430] width 54 height 17
click at [514, 429] on div "Send Campaign" at bounding box center [516, 430] width 54 height 17
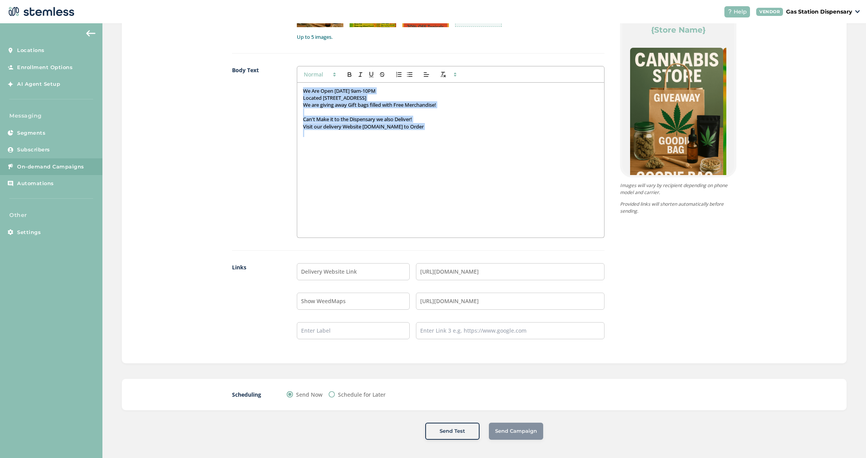
scroll to position [457, 0]
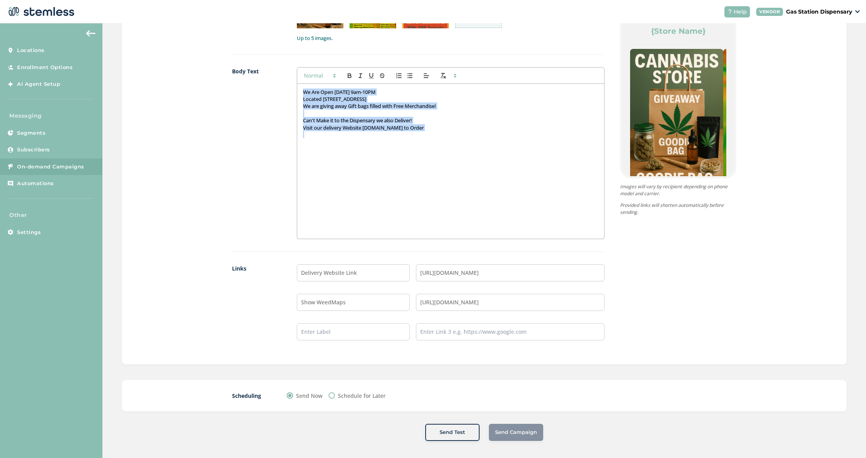
drag, startPoint x: 445, startPoint y: 164, endPoint x: 331, endPoint y: 73, distance: 146.0
click at [331, 73] on div "We Are Open today 9am-10PM Located 19234 Vanowen St Reseda Ca We are giving awa…" at bounding box center [451, 152] width 308 height 171
copy div "We Are Open today 9am-10PM Located 19234 Vanowen St Reseda Ca We are giving awa…"
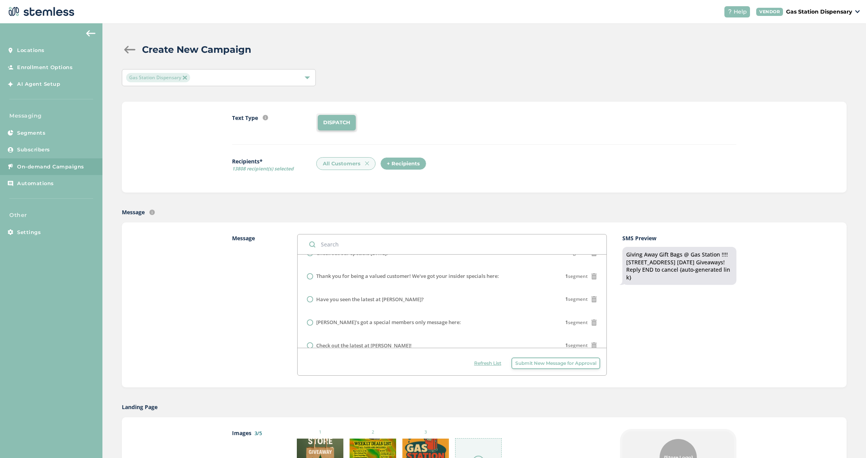
scroll to position [0, 0]
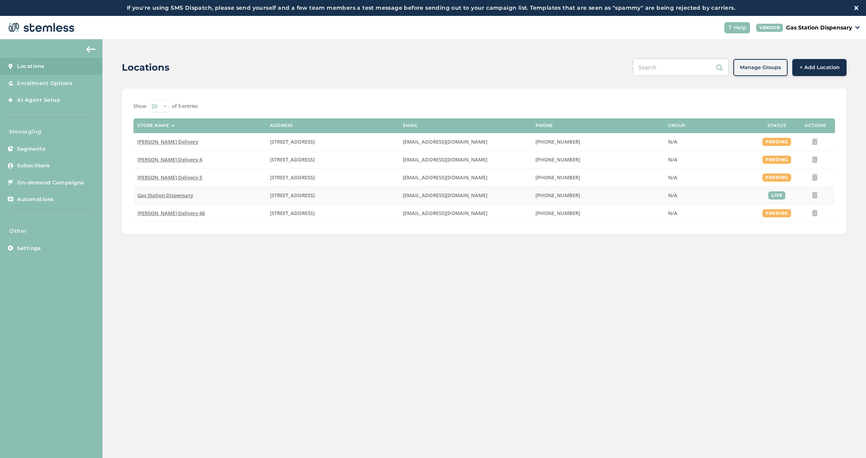
click at [182, 193] on span "Gas Station Dispensary" at bounding box center [165, 195] width 56 height 7
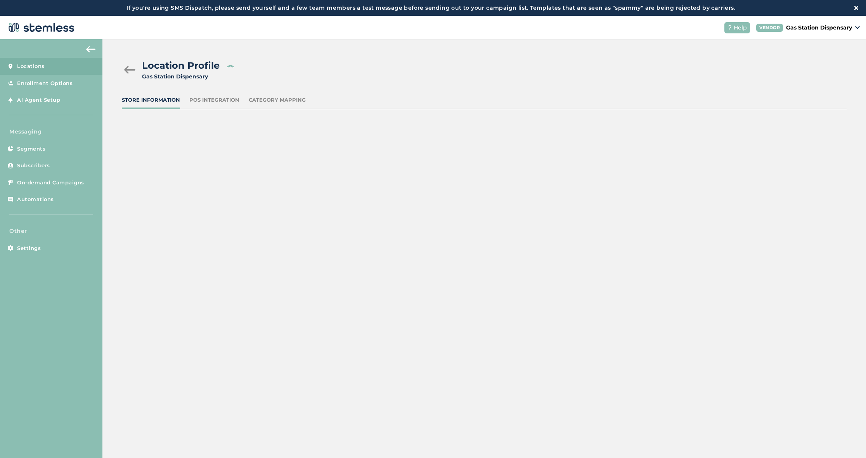
type input "[STREET_ADDRESS]"
type input "[PHONE_NUMBER]"
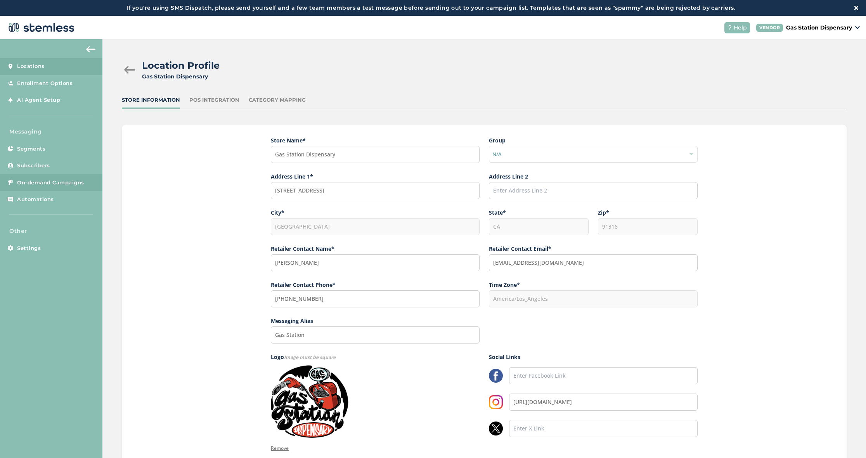
click at [71, 182] on span "On-demand Campaigns" at bounding box center [50, 183] width 67 height 8
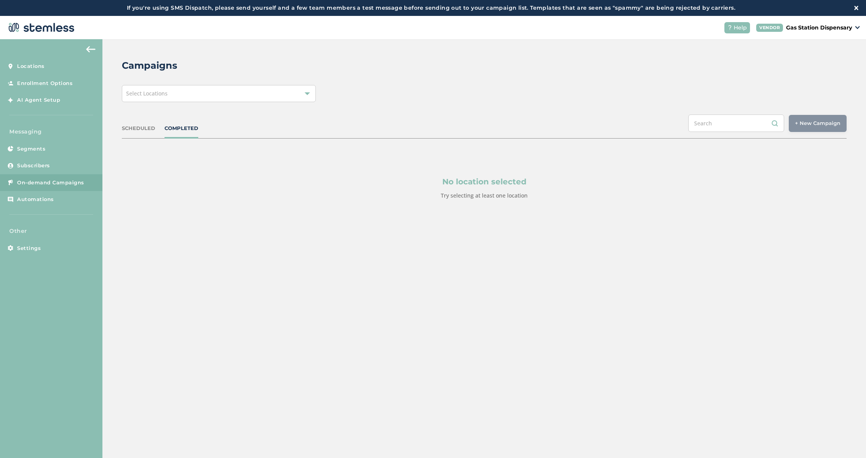
click at [311, 95] on div "Select Locations" at bounding box center [219, 93] width 194 height 17
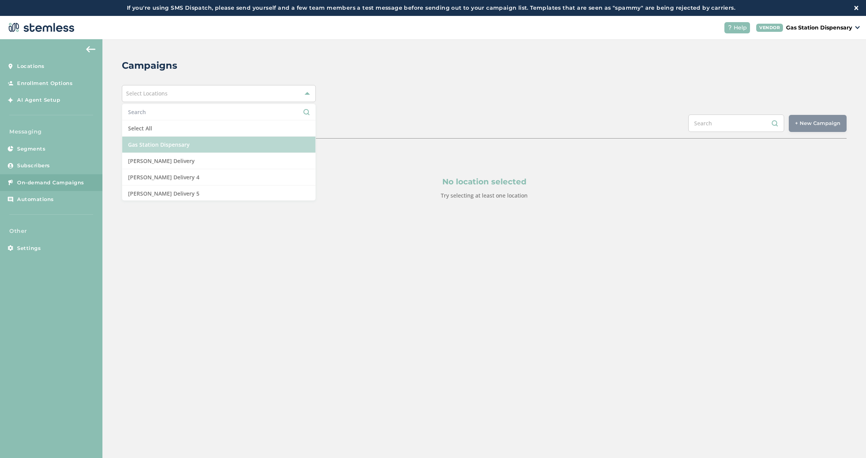
click at [268, 143] on li "Gas Station Dispensary" at bounding box center [218, 145] width 193 height 16
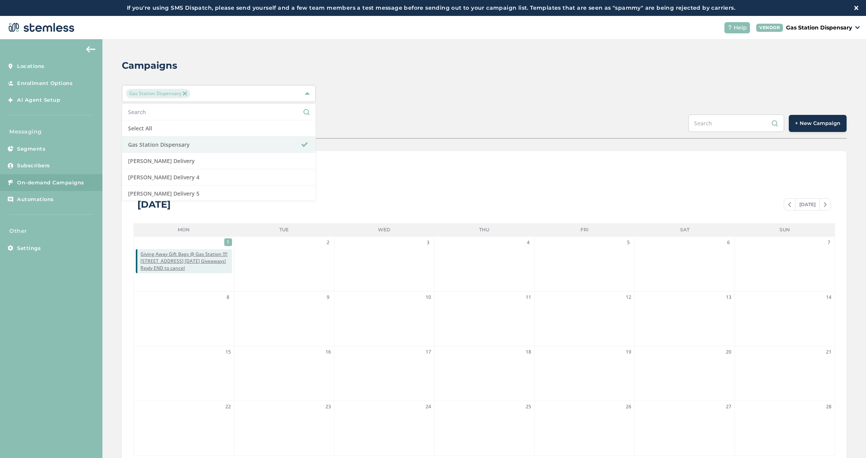
click at [822, 126] on span "+ New Campaign" at bounding box center [817, 123] width 45 height 8
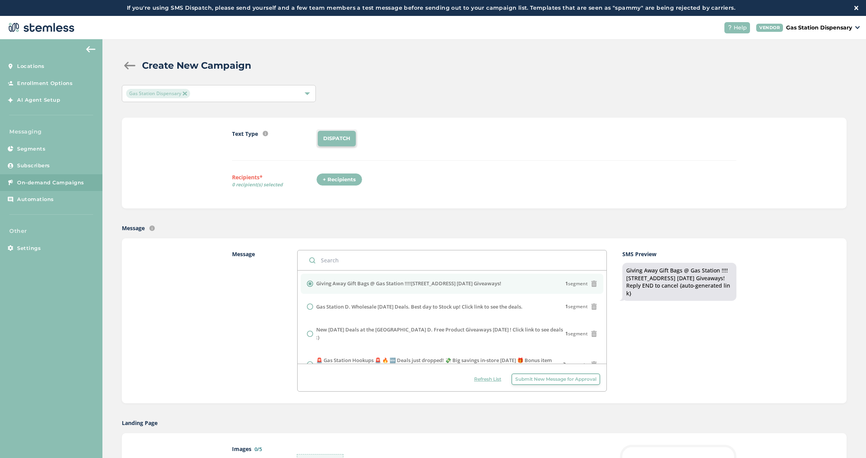
click at [338, 179] on div "+ Recipients" at bounding box center [339, 179] width 46 height 13
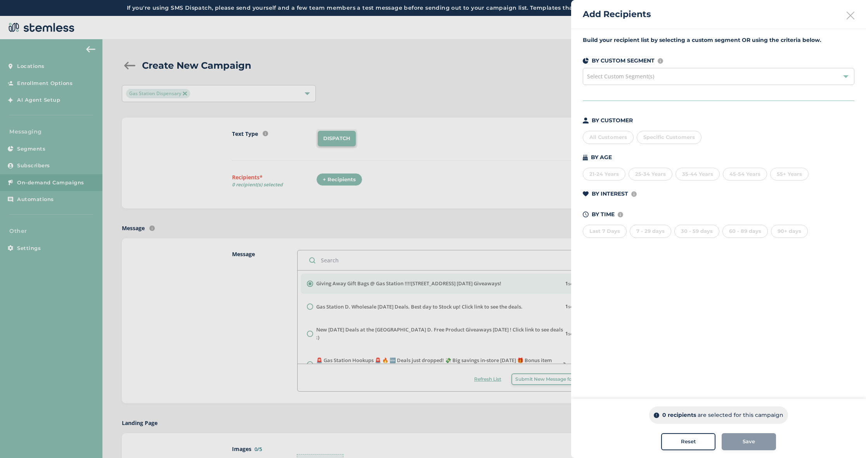
click at [620, 135] on div "All Customers" at bounding box center [608, 137] width 51 height 13
click at [768, 441] on div "Save" at bounding box center [749, 442] width 42 height 8
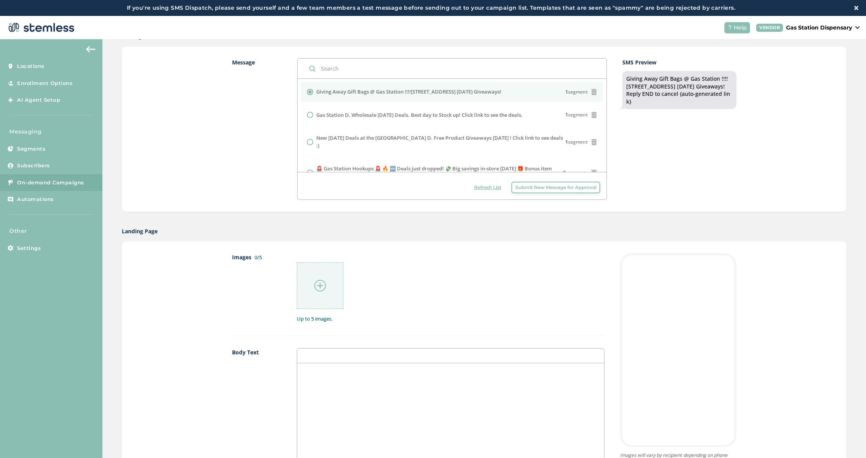
scroll to position [188, 0]
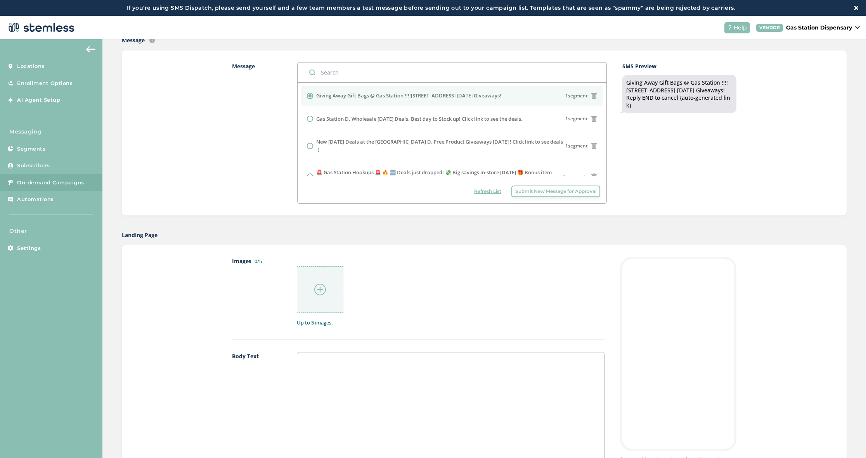
click at [311, 93] on input "radio" at bounding box center [310, 96] width 6 height 6
click at [310, 280] on div at bounding box center [320, 289] width 47 height 47
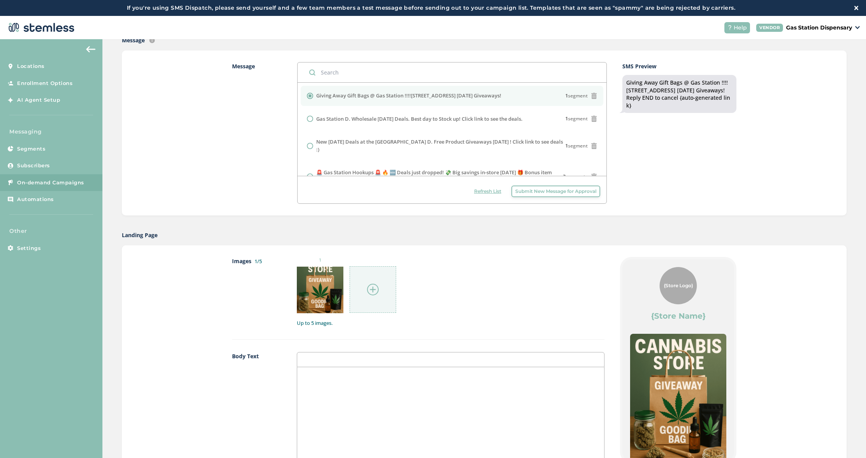
click at [376, 295] on div at bounding box center [373, 289] width 47 height 47
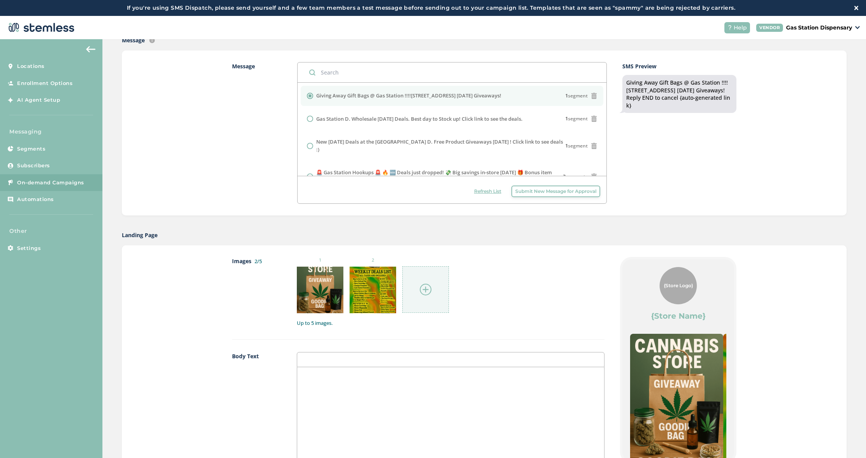
click at [415, 285] on div at bounding box center [425, 289] width 47 height 47
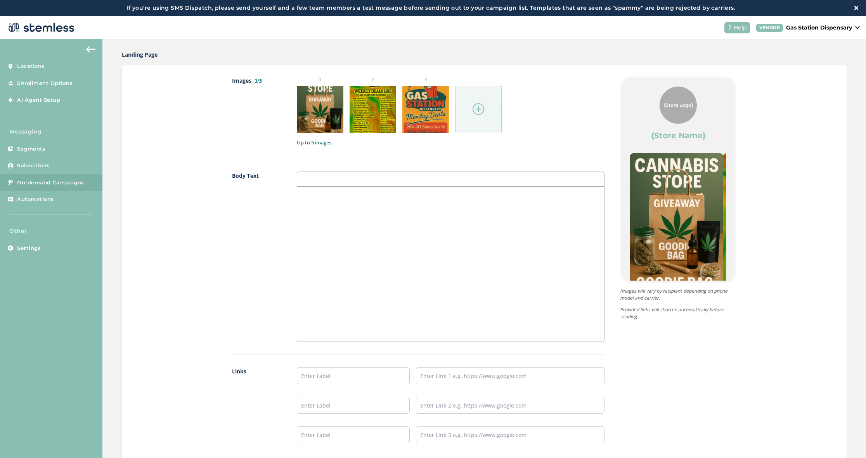
click at [329, 210] on div at bounding box center [450, 264] width 307 height 155
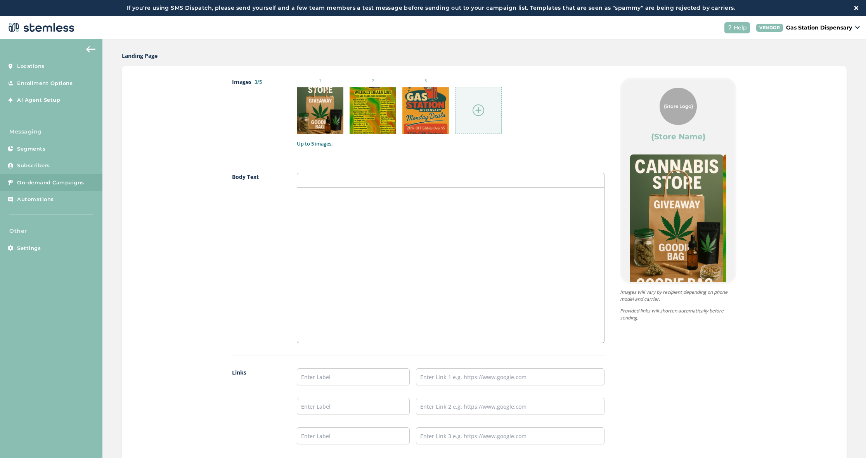
scroll to position [368, 0]
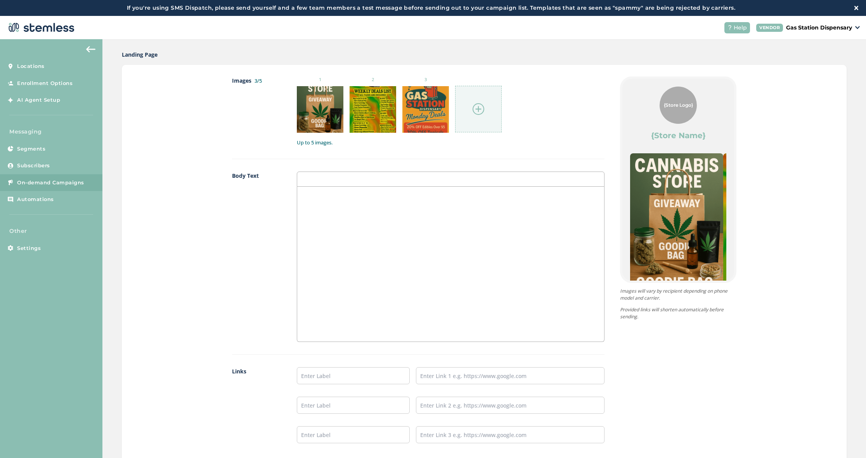
click at [329, 210] on div at bounding box center [450, 264] width 307 height 155
click at [321, 195] on p at bounding box center [450, 194] width 295 height 7
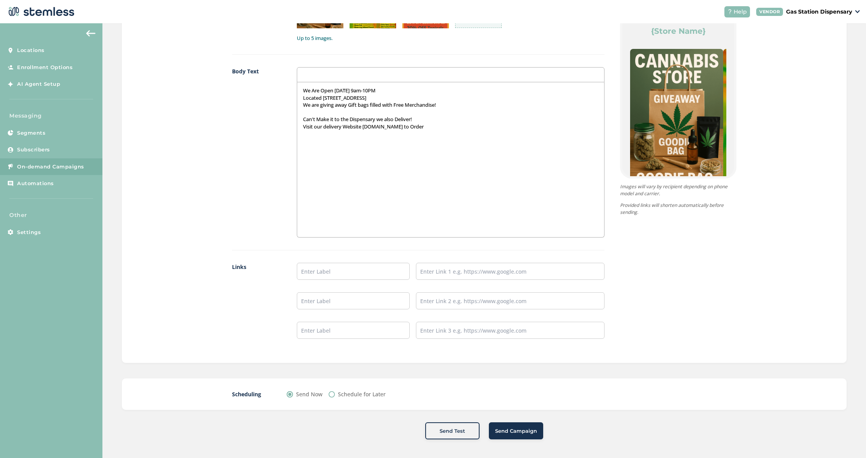
scroll to position [16, 0]
click at [327, 272] on input "text" at bounding box center [353, 271] width 113 height 17
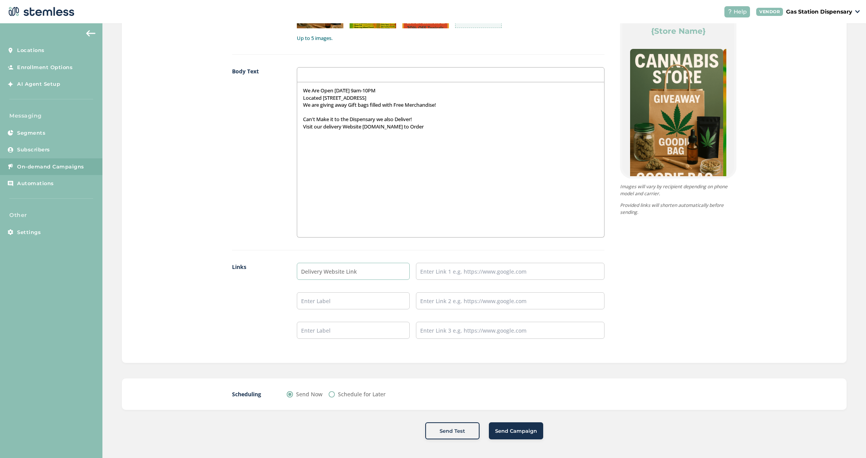
type input "Delivery Website Link"
click at [466, 276] on input "text" at bounding box center [510, 271] width 189 height 17
paste input "[URL][DOMAIN_NAME]"
type input "[URL][DOMAIN_NAME]"
click at [457, 301] on input "text" at bounding box center [510, 300] width 189 height 17
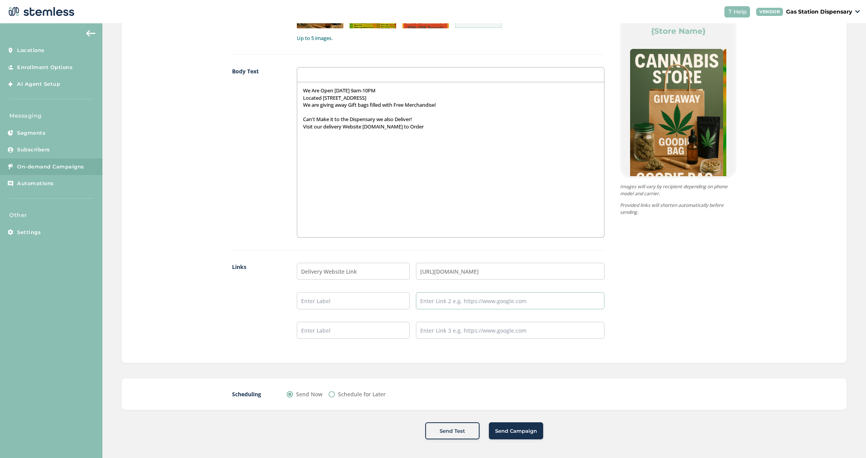
paste input "[URL][DOMAIN_NAME]"
type input "[URL][DOMAIN_NAME]"
click at [380, 299] on input "text" at bounding box center [353, 300] width 113 height 17
type input "Weedmaps For Shop"
click at [504, 433] on span "Send Campaign" at bounding box center [516, 431] width 42 height 8
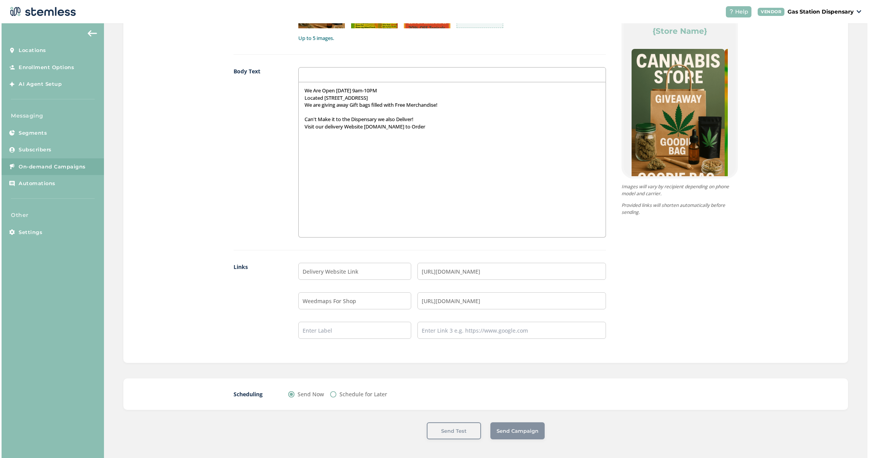
scroll to position [0, 0]
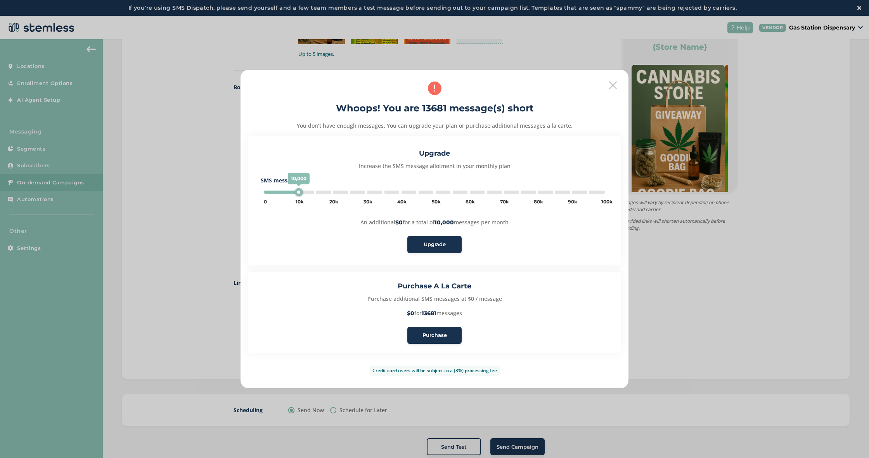
type input "5000"
click at [437, 337] on span "Purchase" at bounding box center [434, 335] width 24 height 8
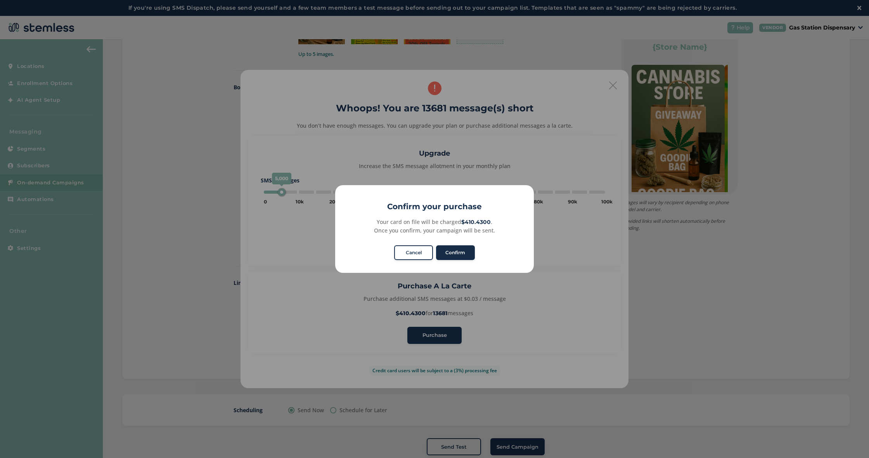
click at [461, 254] on button "Confirm" at bounding box center [455, 252] width 39 height 15
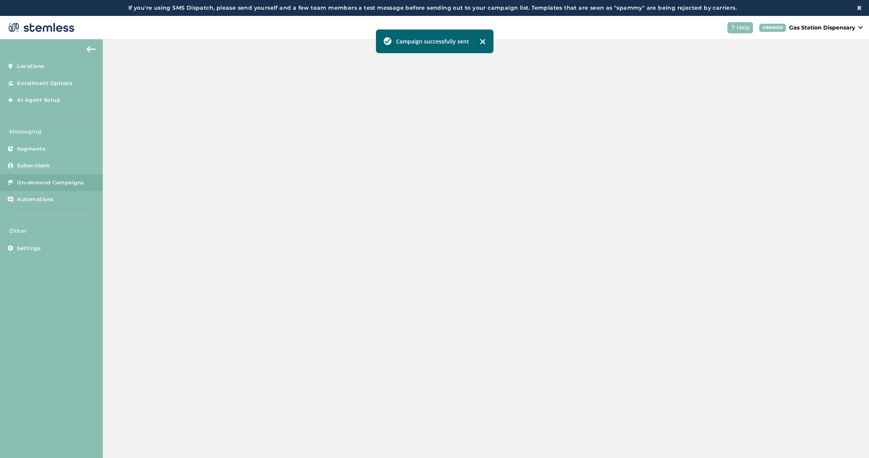
scroll to position [67, 0]
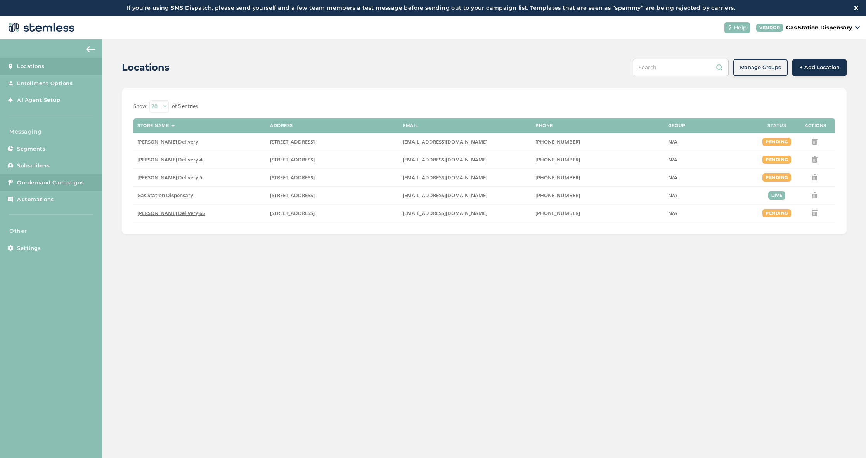
click at [53, 175] on link "On-demand Campaigns" at bounding box center [51, 182] width 102 height 17
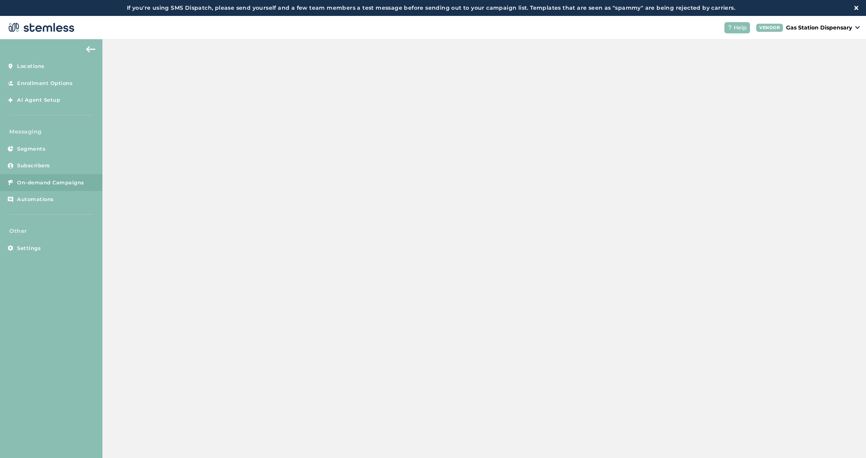
click at [53, 177] on link "On-demand Campaigns" at bounding box center [51, 182] width 102 height 17
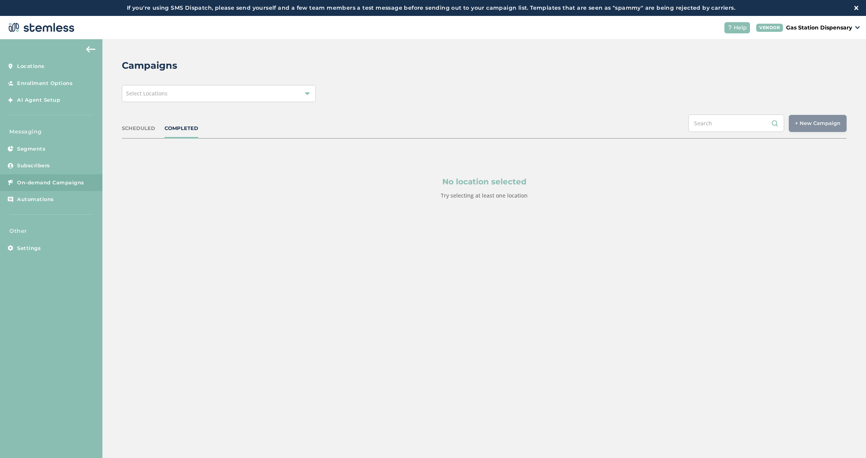
click at [275, 85] on div "Select Locations" at bounding box center [219, 93] width 194 height 17
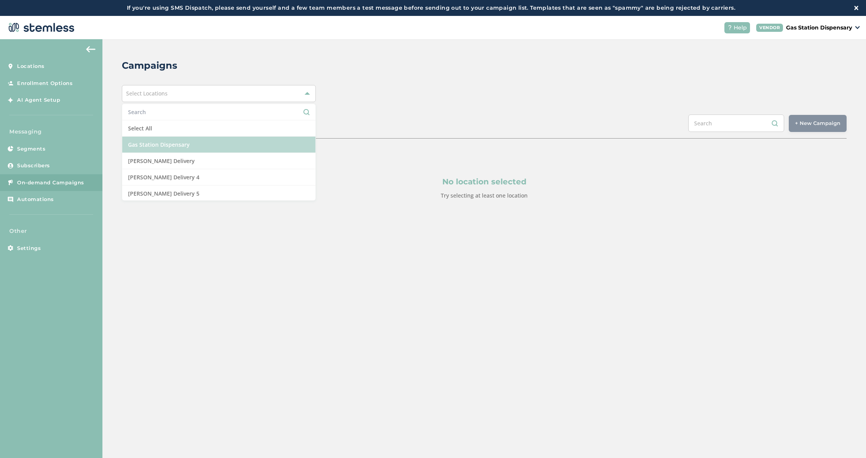
click at [270, 149] on li "Gas Station Dispensary" at bounding box center [218, 145] width 193 height 16
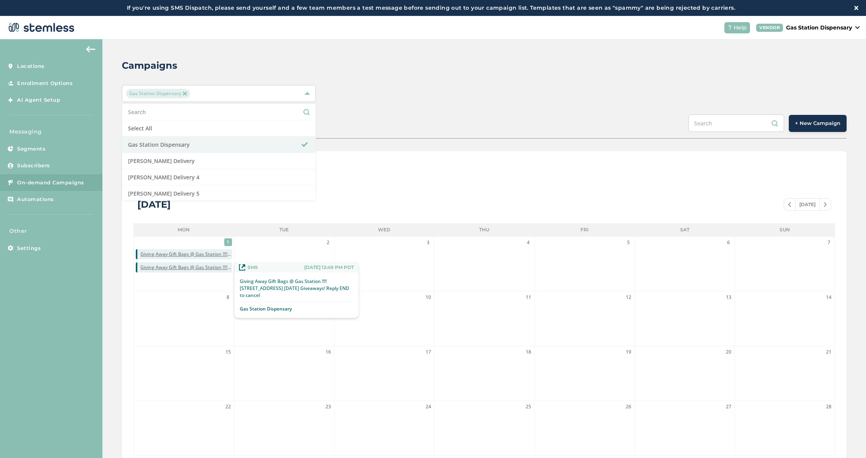
click at [193, 267] on span "Giving Away Gift Bags @ Gas Station !!!![STREET_ADDRESS] [DATE] Giveaways! Repl…" at bounding box center [185, 267] width 91 height 7
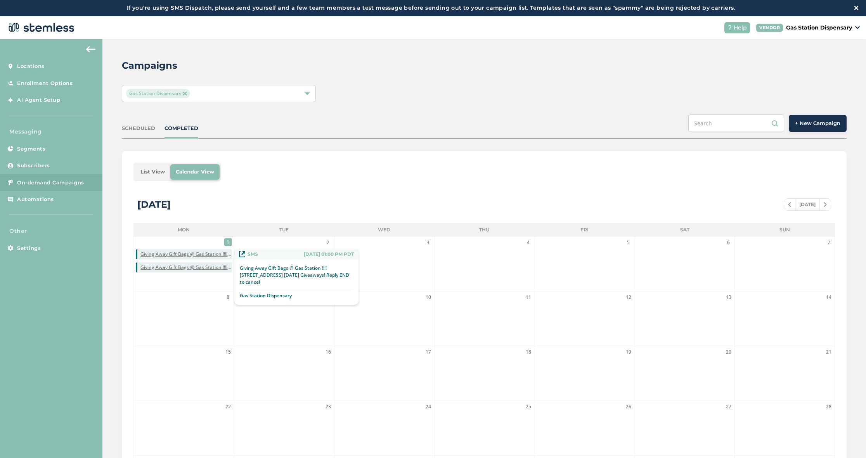
click at [196, 254] on span "Giving Away Gift Bags @ Gas Station !!!![STREET_ADDRESS] [DATE] Giveaways! Repl…" at bounding box center [185, 254] width 91 height 7
